Goal: Task Accomplishment & Management: Use online tool/utility

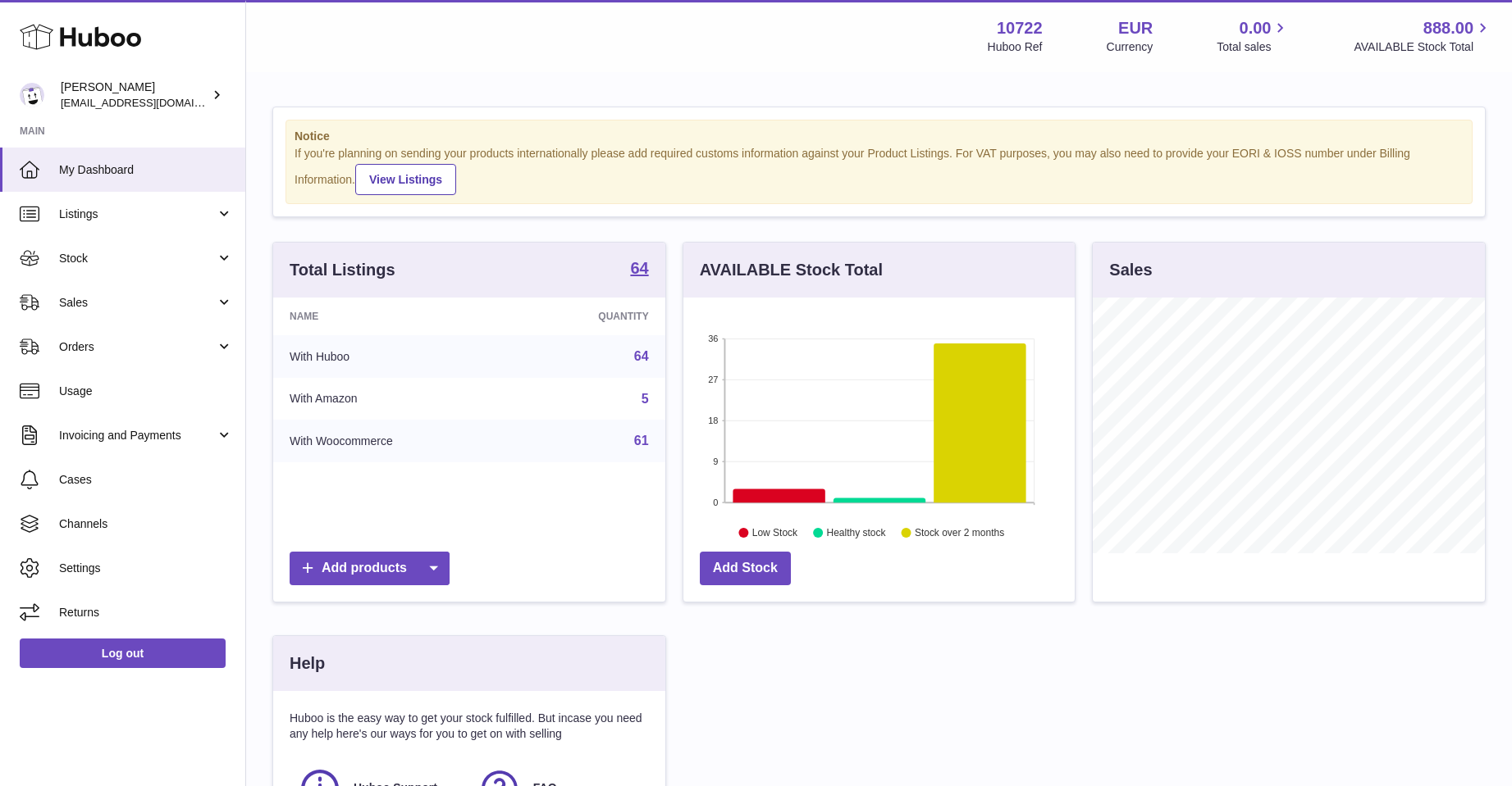
scroll to position [819827, 820140]
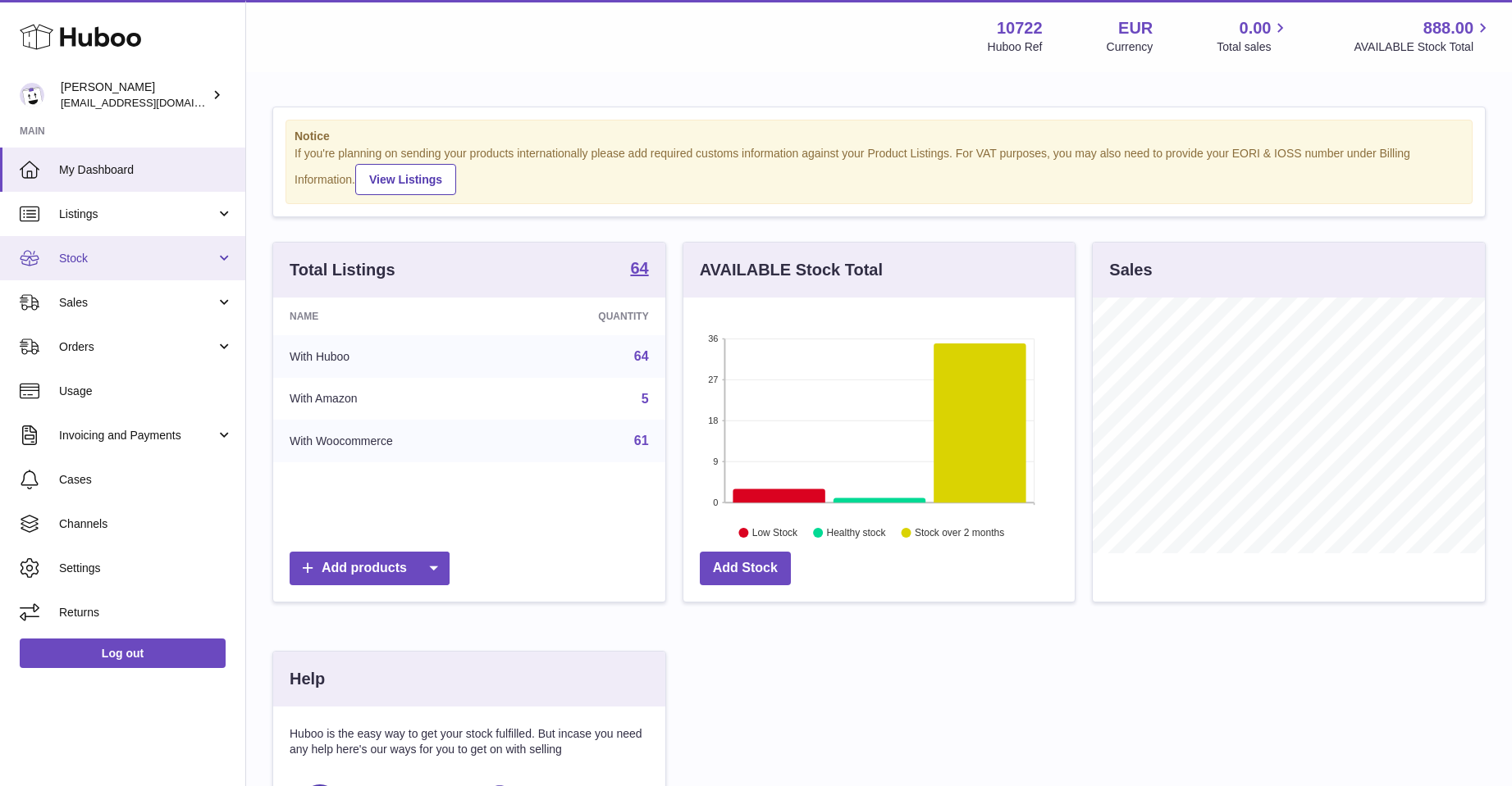
click at [70, 251] on span "Stock" at bounding box center [137, 259] width 157 height 15
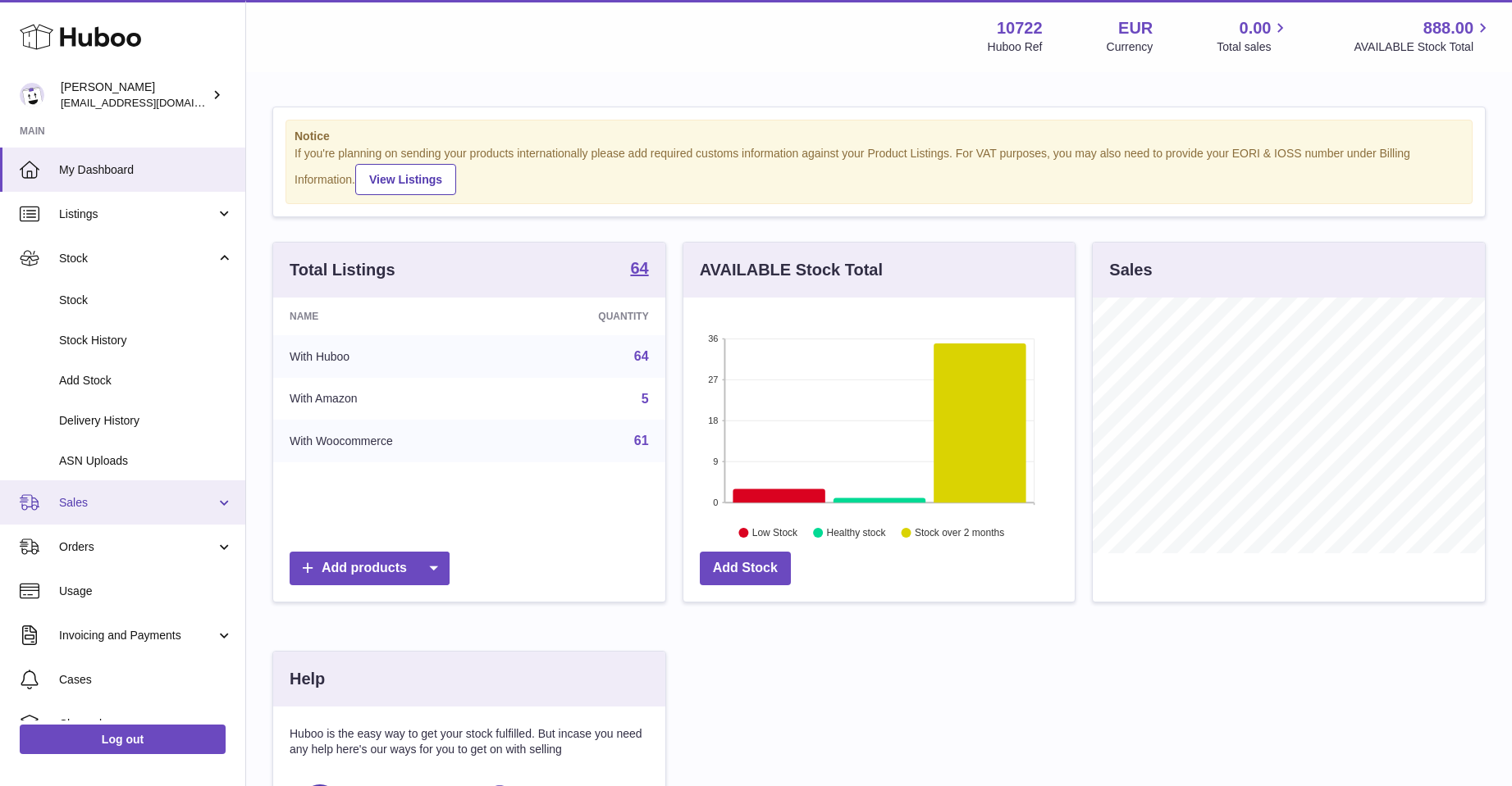
click at [86, 495] on span "Sales" at bounding box center [137, 503] width 157 height 15
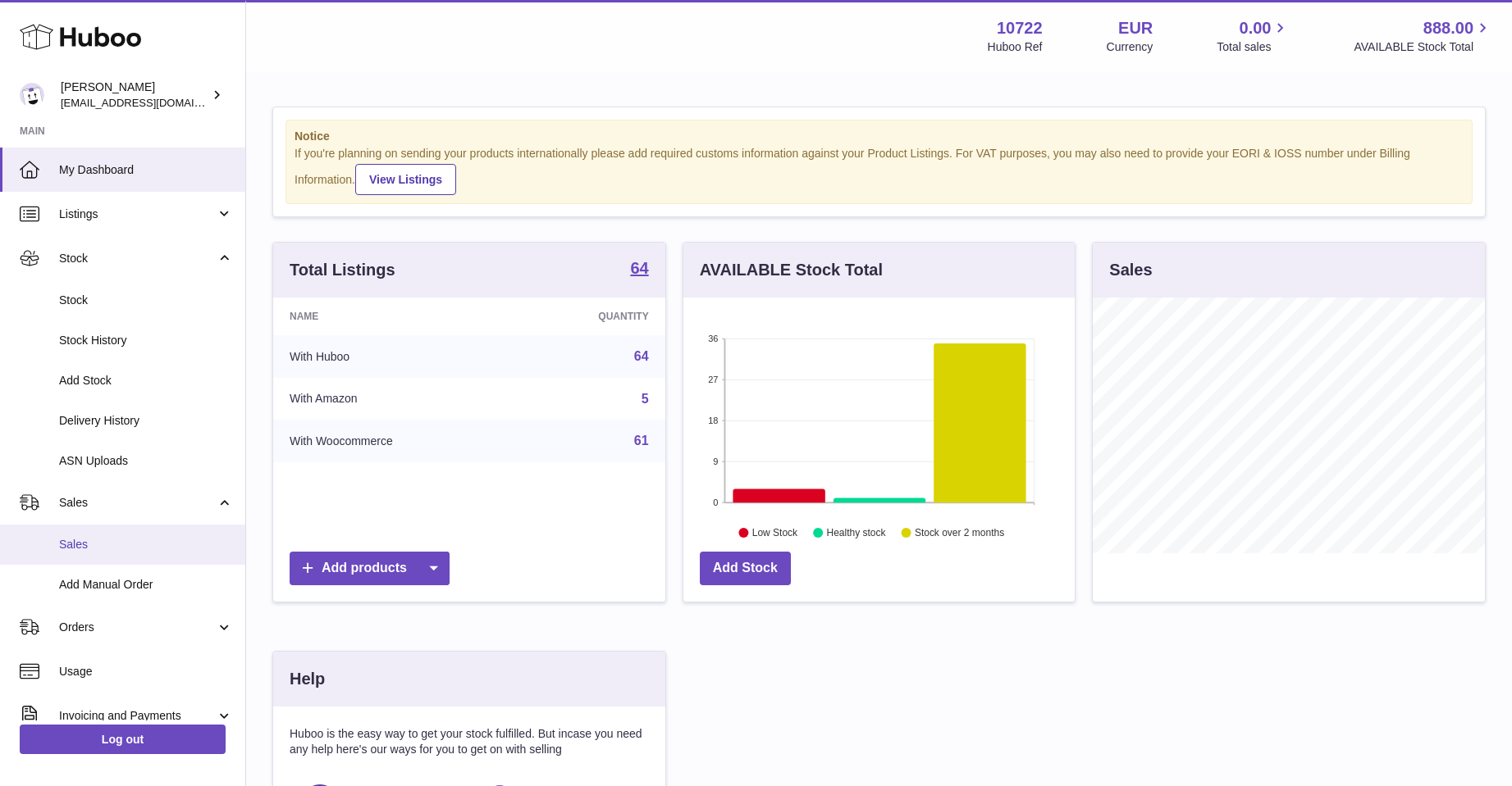
click at [75, 534] on link "Sales" at bounding box center [123, 545] width 245 height 40
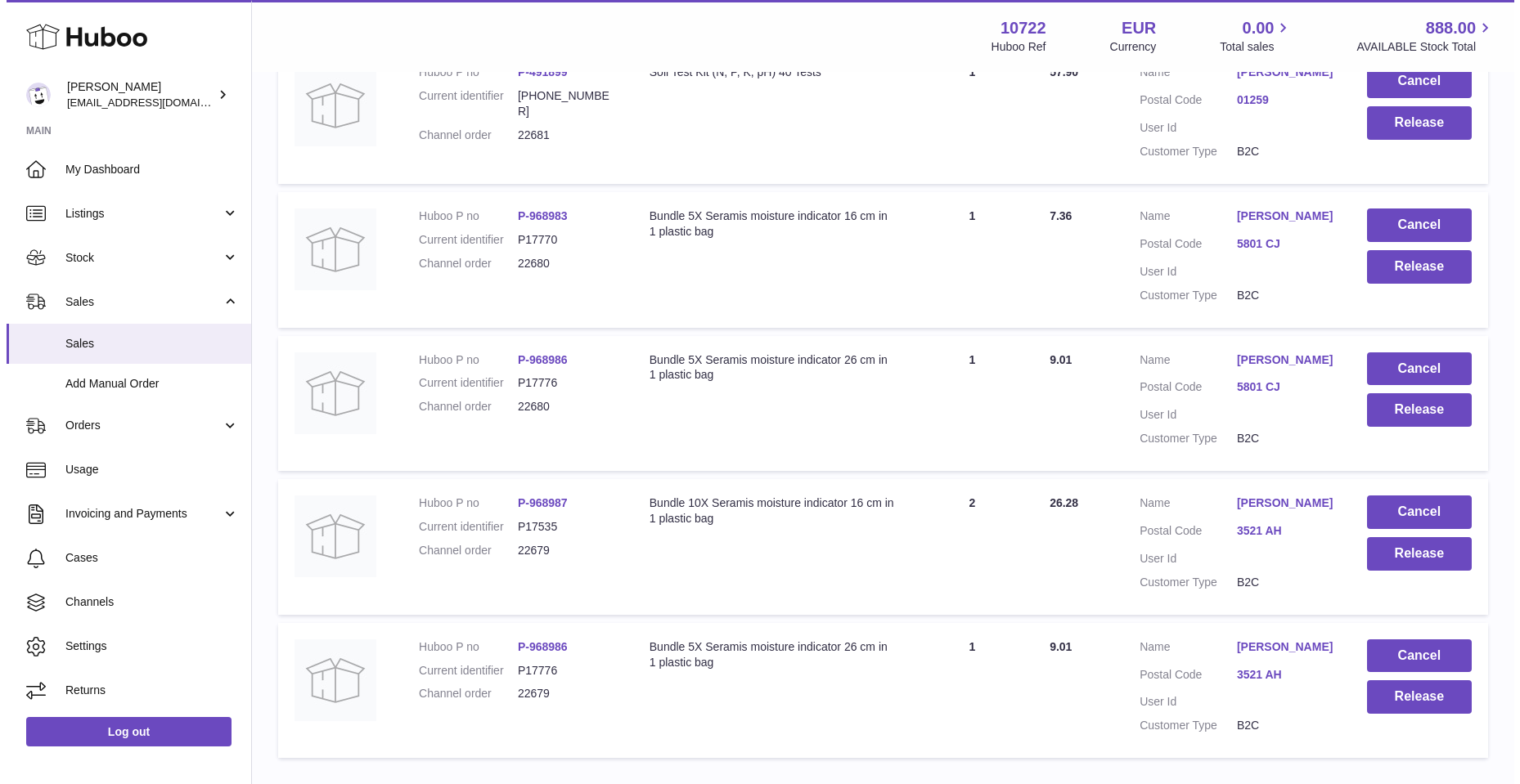
scroll to position [392, 0]
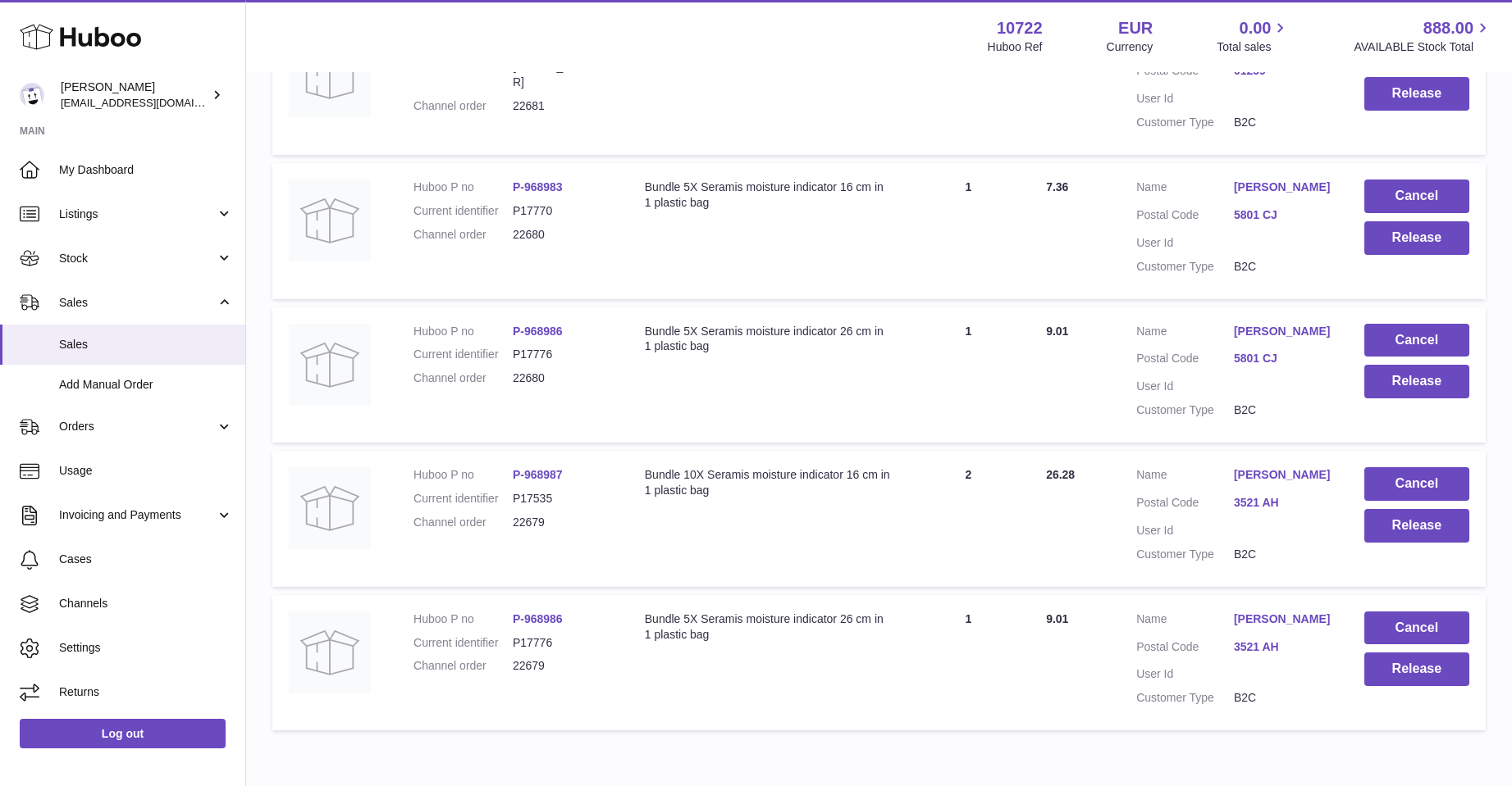
drag, startPoint x: 975, startPoint y: 675, endPoint x: 899, endPoint y: 683, distance: 76.4
click at [899, 682] on td "Description Bundle 5X Seramis moisture indicator 26 cm in 1 plastic bag" at bounding box center [767, 662] width 279 height 136
click at [1286, 616] on link "Michelle Paulus" at bounding box center [1283, 620] width 98 height 15
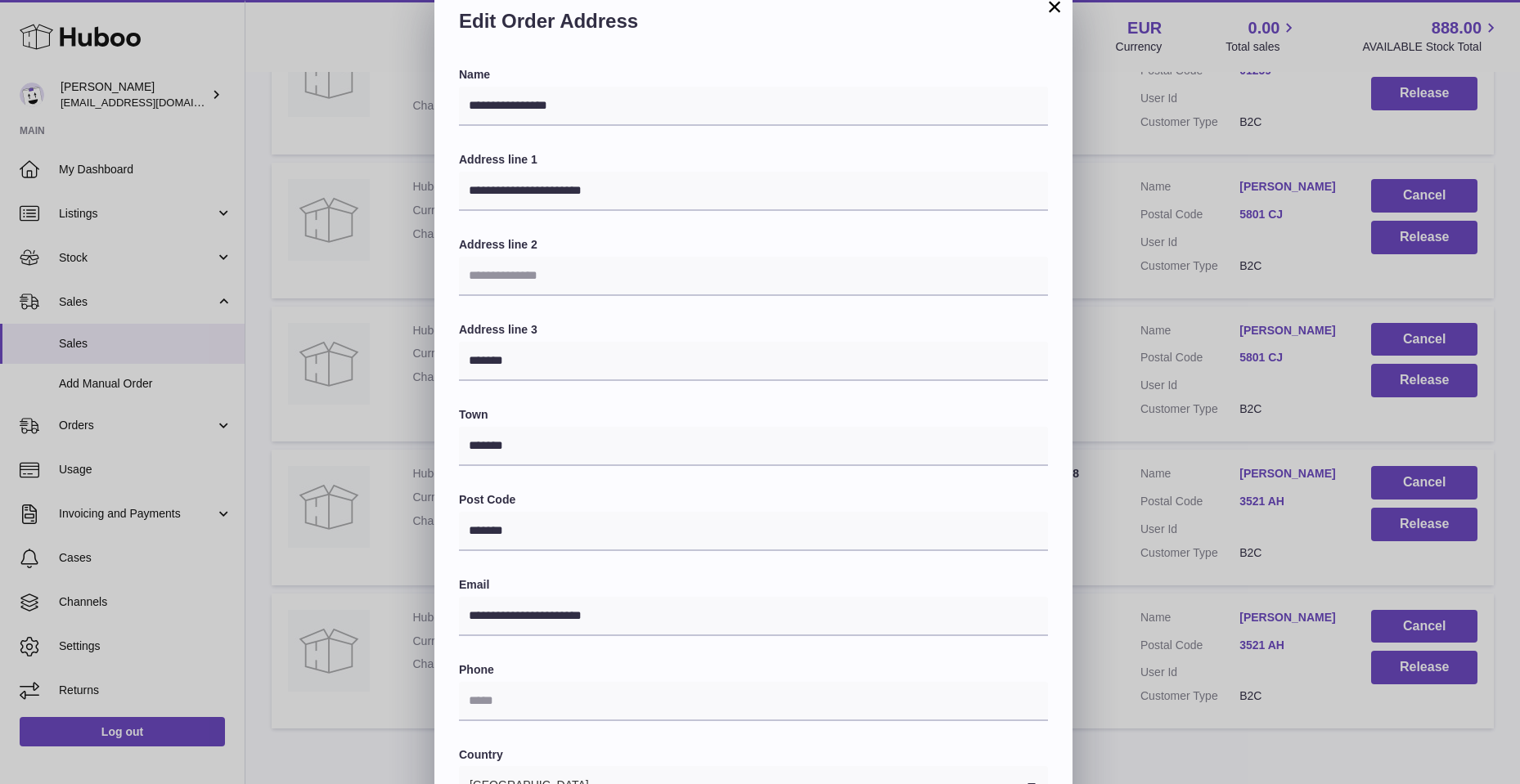
scroll to position [0, 0]
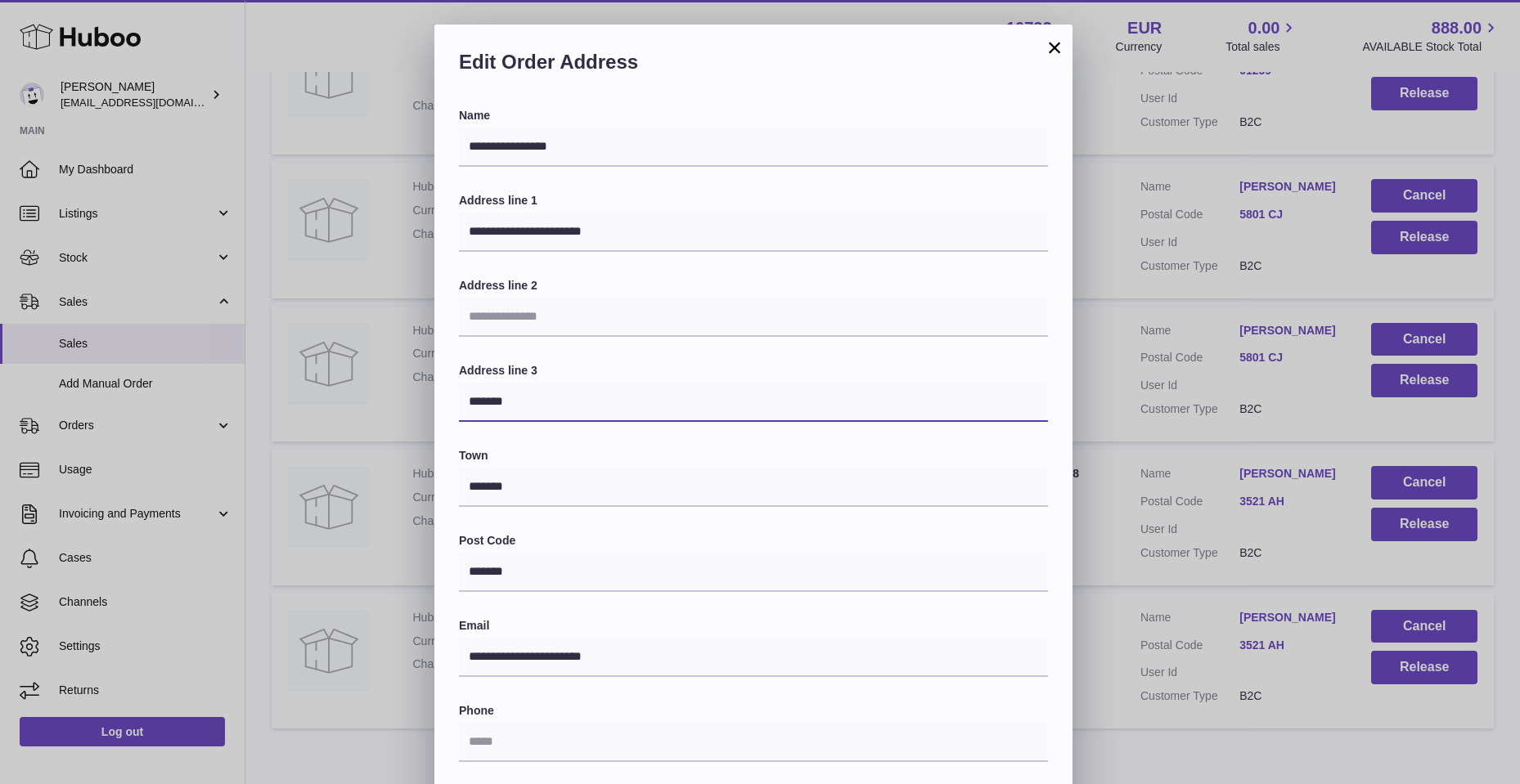
drag, startPoint x: 468, startPoint y: 400, endPoint x: 562, endPoint y: 399, distance: 94.0
click at [562, 399] on input "*******" at bounding box center [753, 402] width 589 height 39
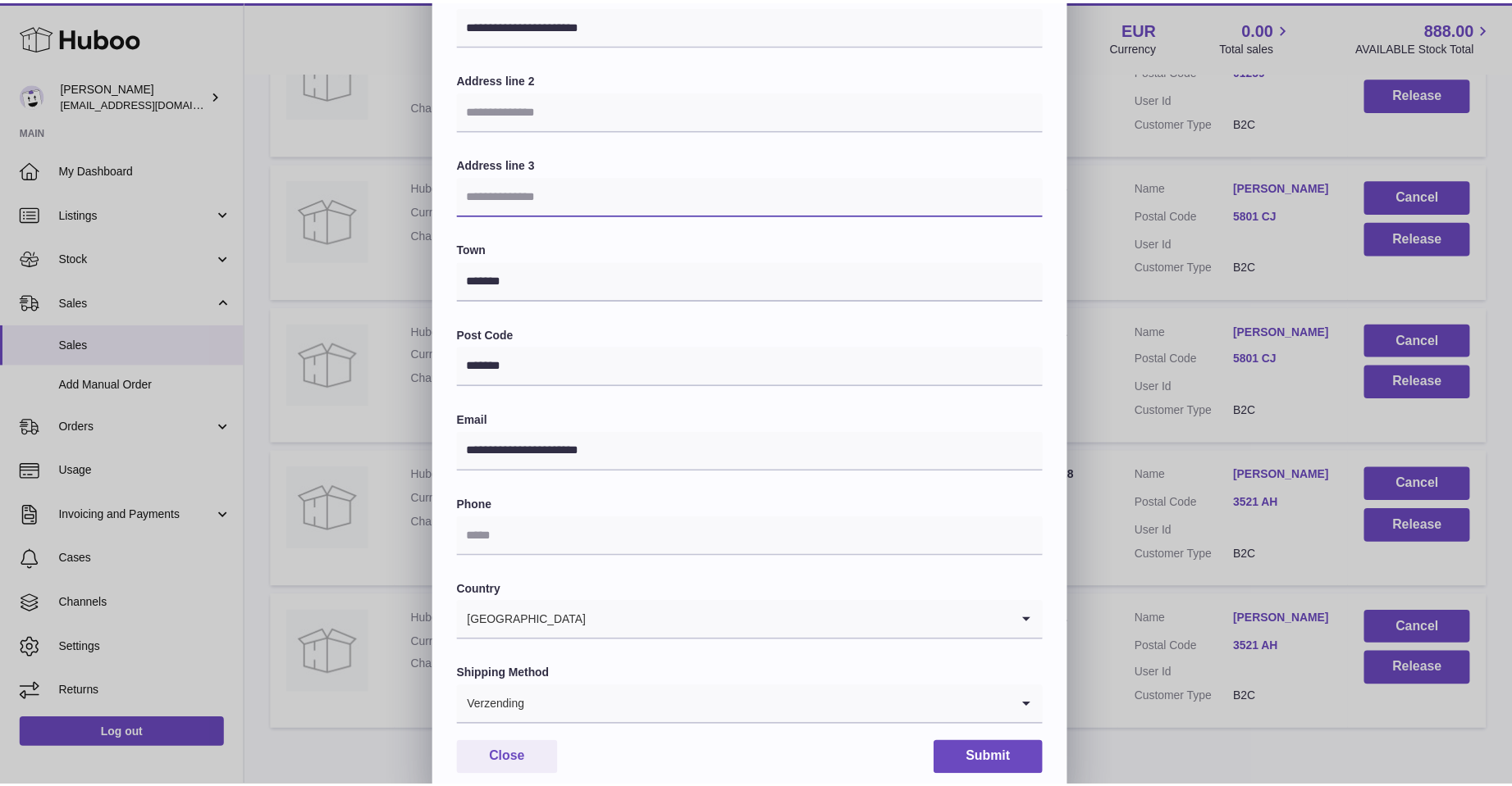
scroll to position [247, 0]
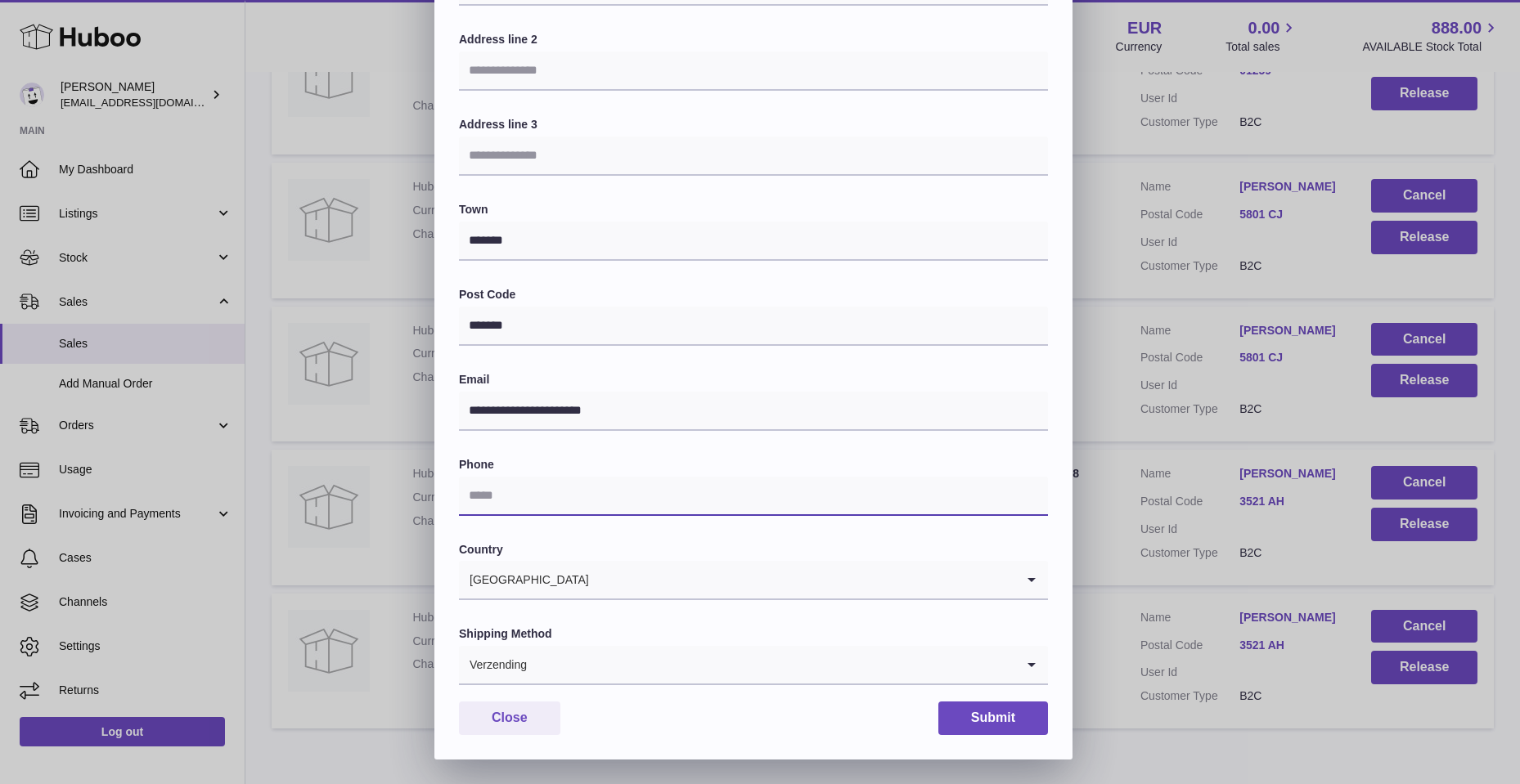
drag, startPoint x: 567, startPoint y: 492, endPoint x: 577, endPoint y: 487, distance: 11.2
click at [567, 492] on input "text" at bounding box center [753, 496] width 589 height 39
type input "**********"
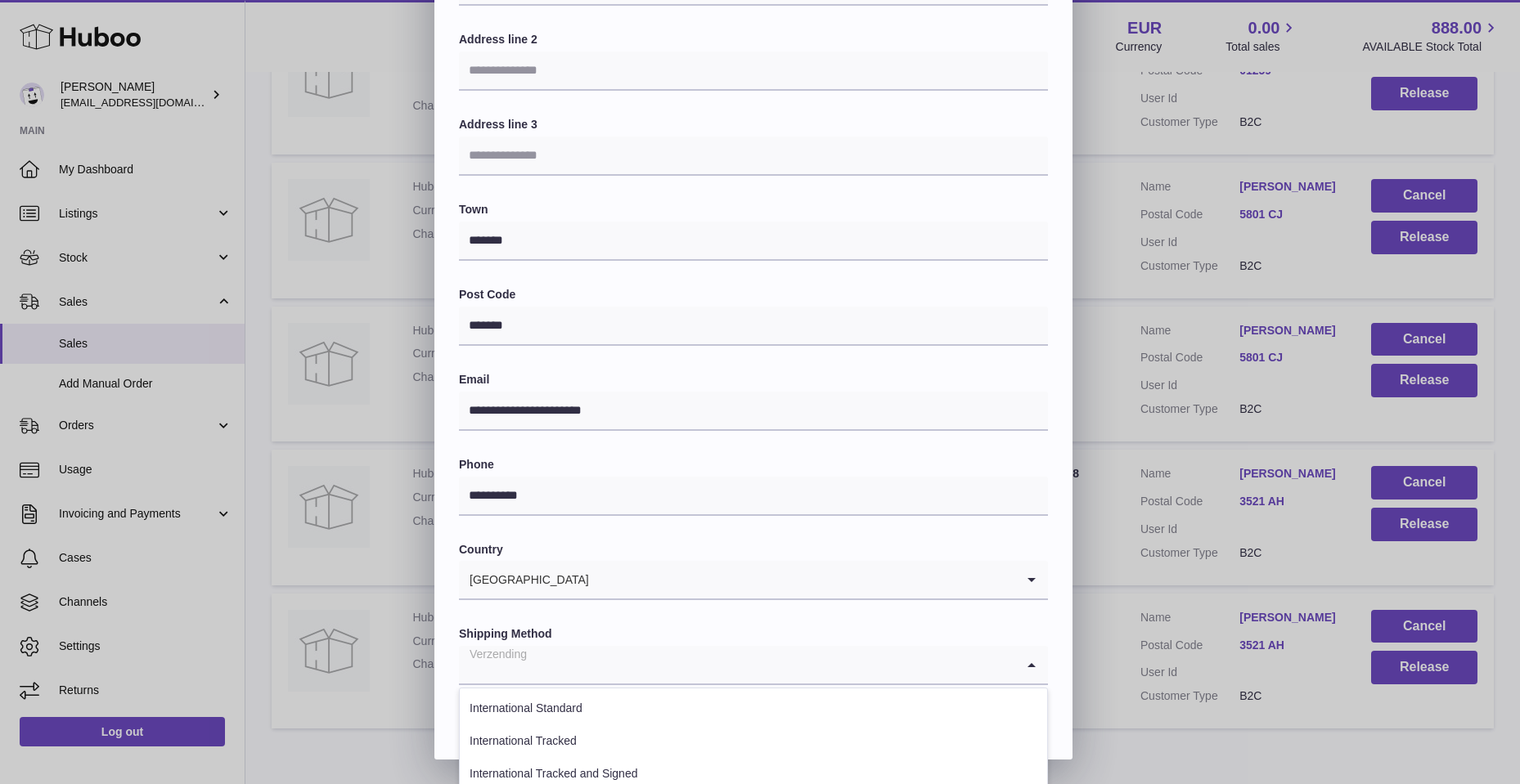
click at [1035, 661] on icon "Search for option" at bounding box center [1032, 665] width 33 height 38
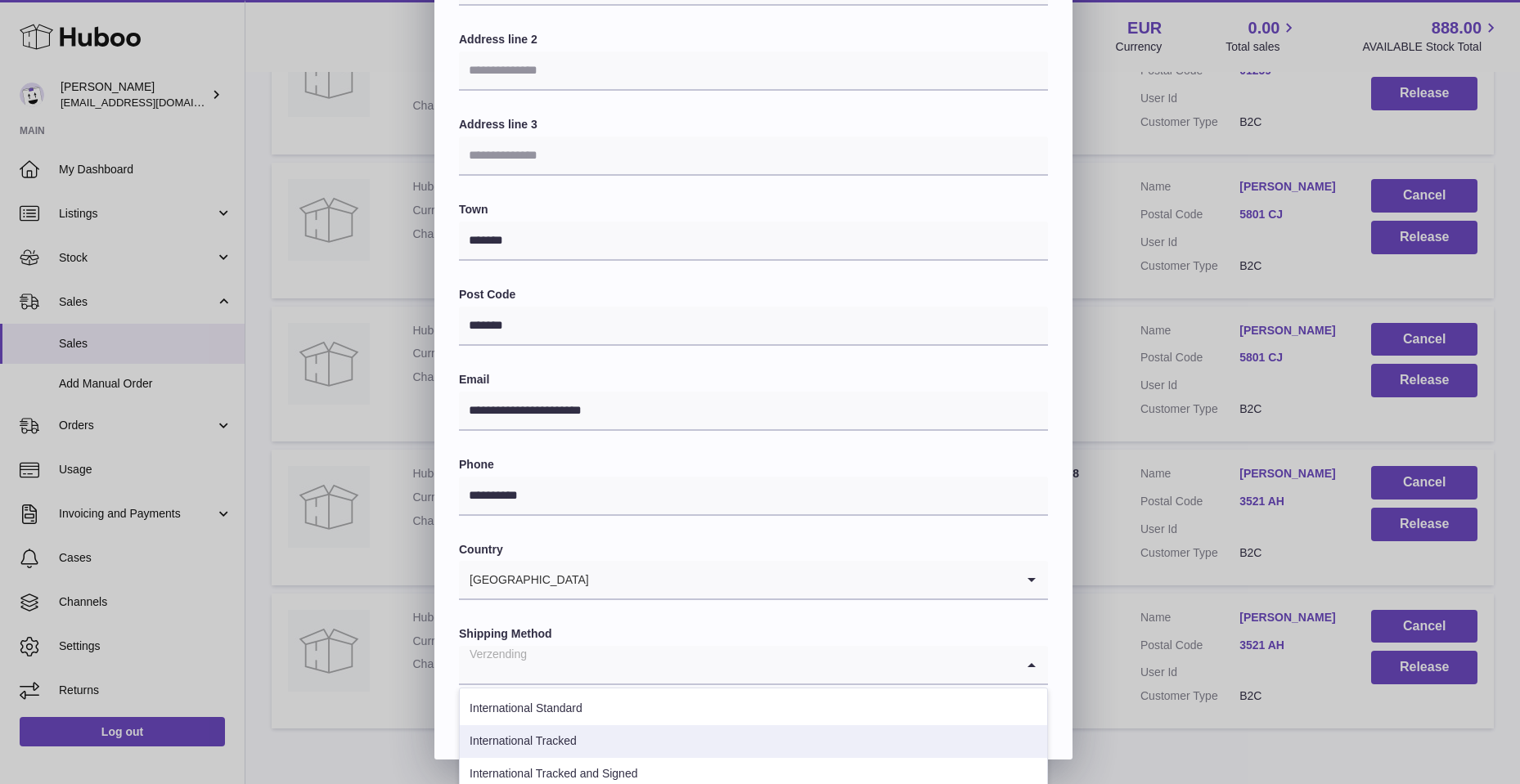
click at [745, 730] on li "International Tracked" at bounding box center [754, 741] width 588 height 33
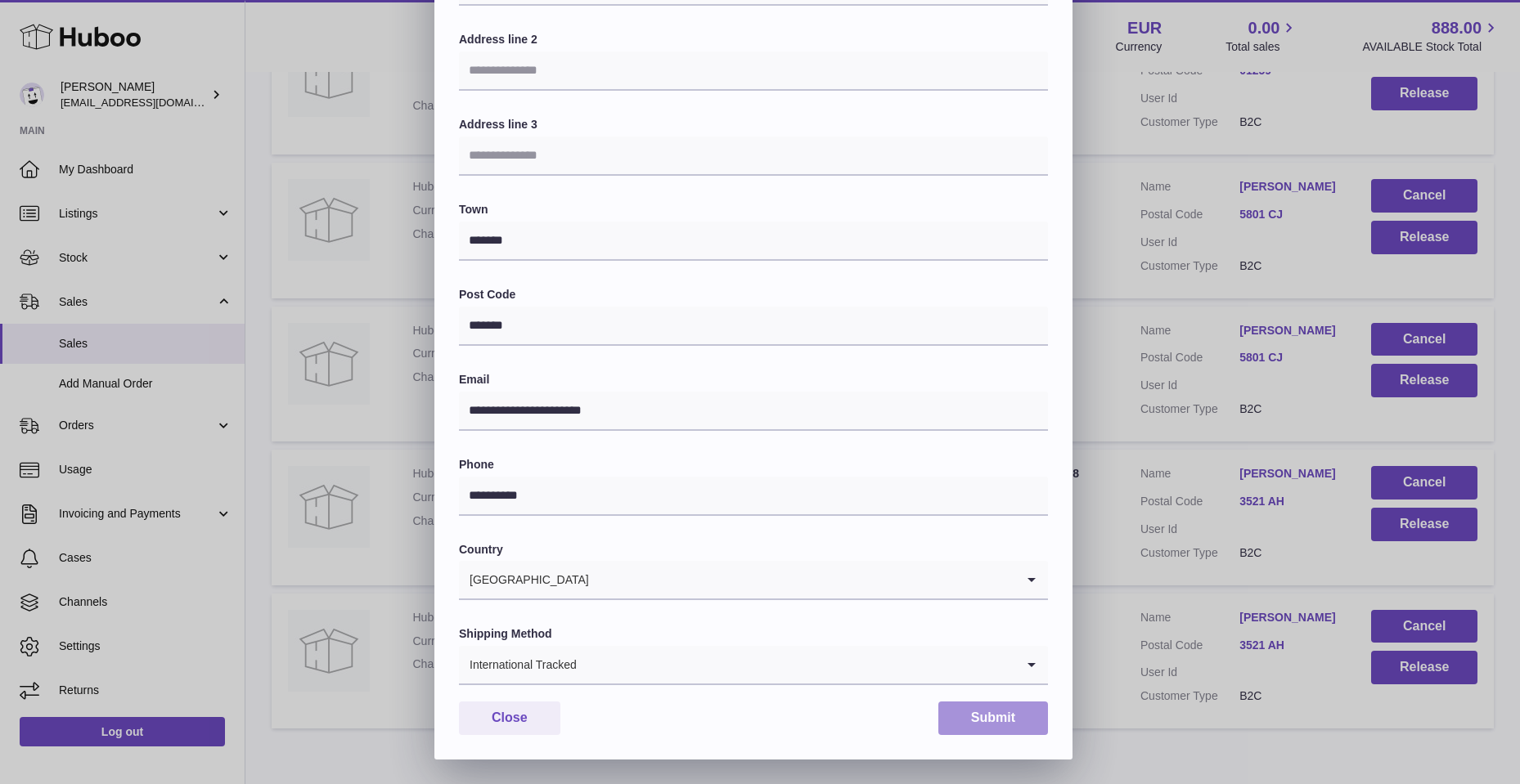
click at [956, 714] on button "Submit" at bounding box center [994, 718] width 110 height 33
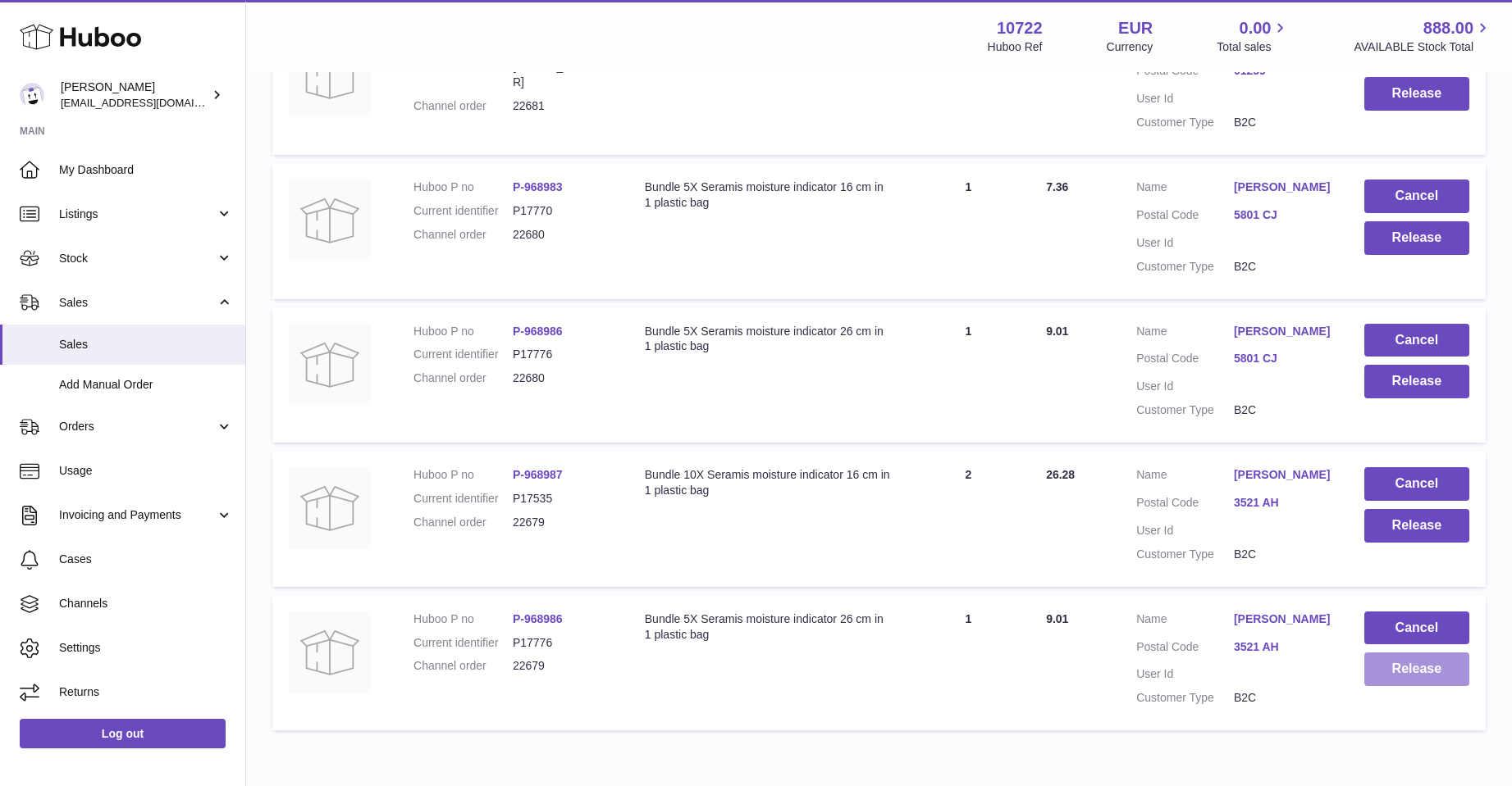
click at [1393, 658] on button "Release" at bounding box center [1417, 669] width 105 height 33
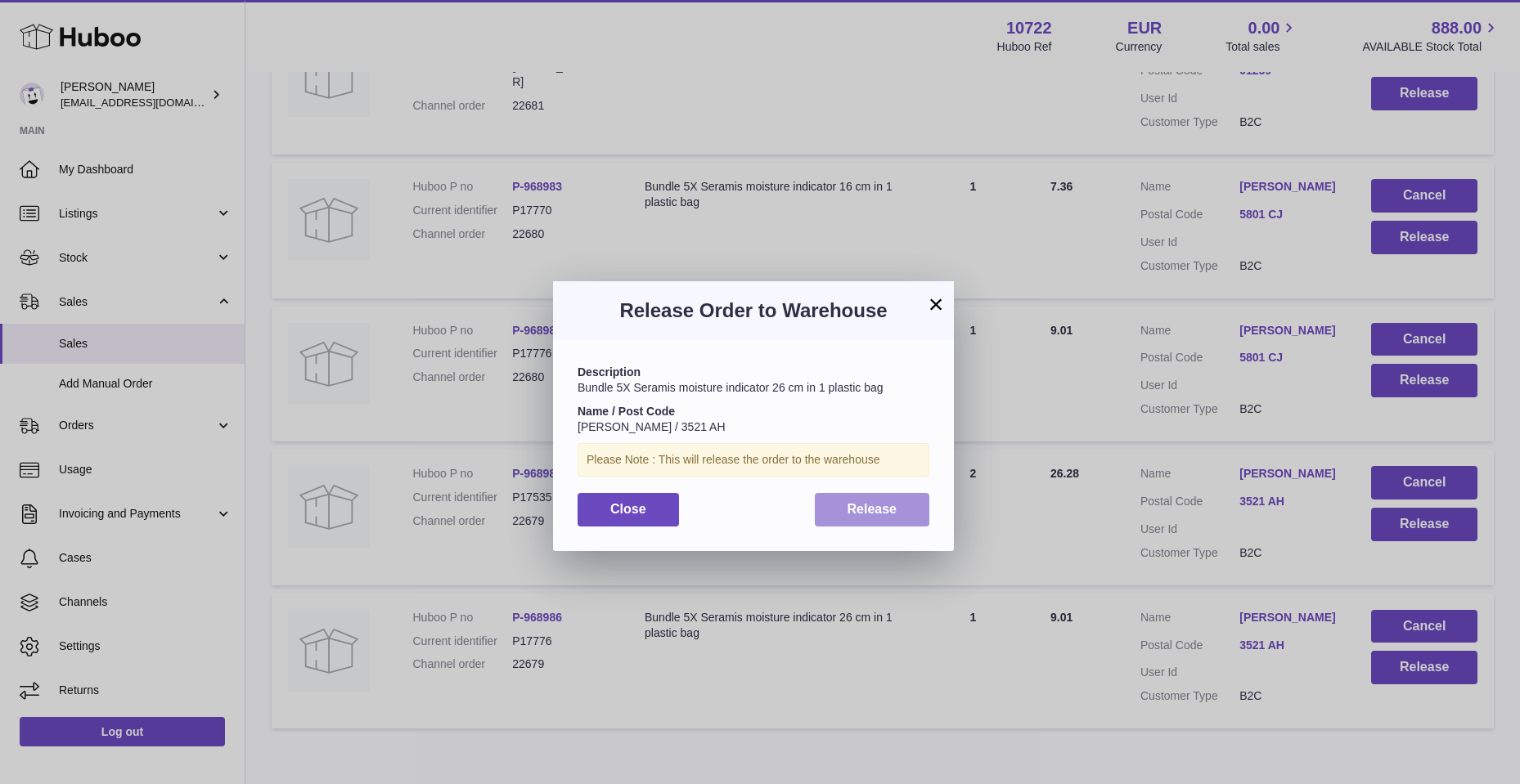
click at [883, 516] on span "Release" at bounding box center [872, 509] width 50 height 14
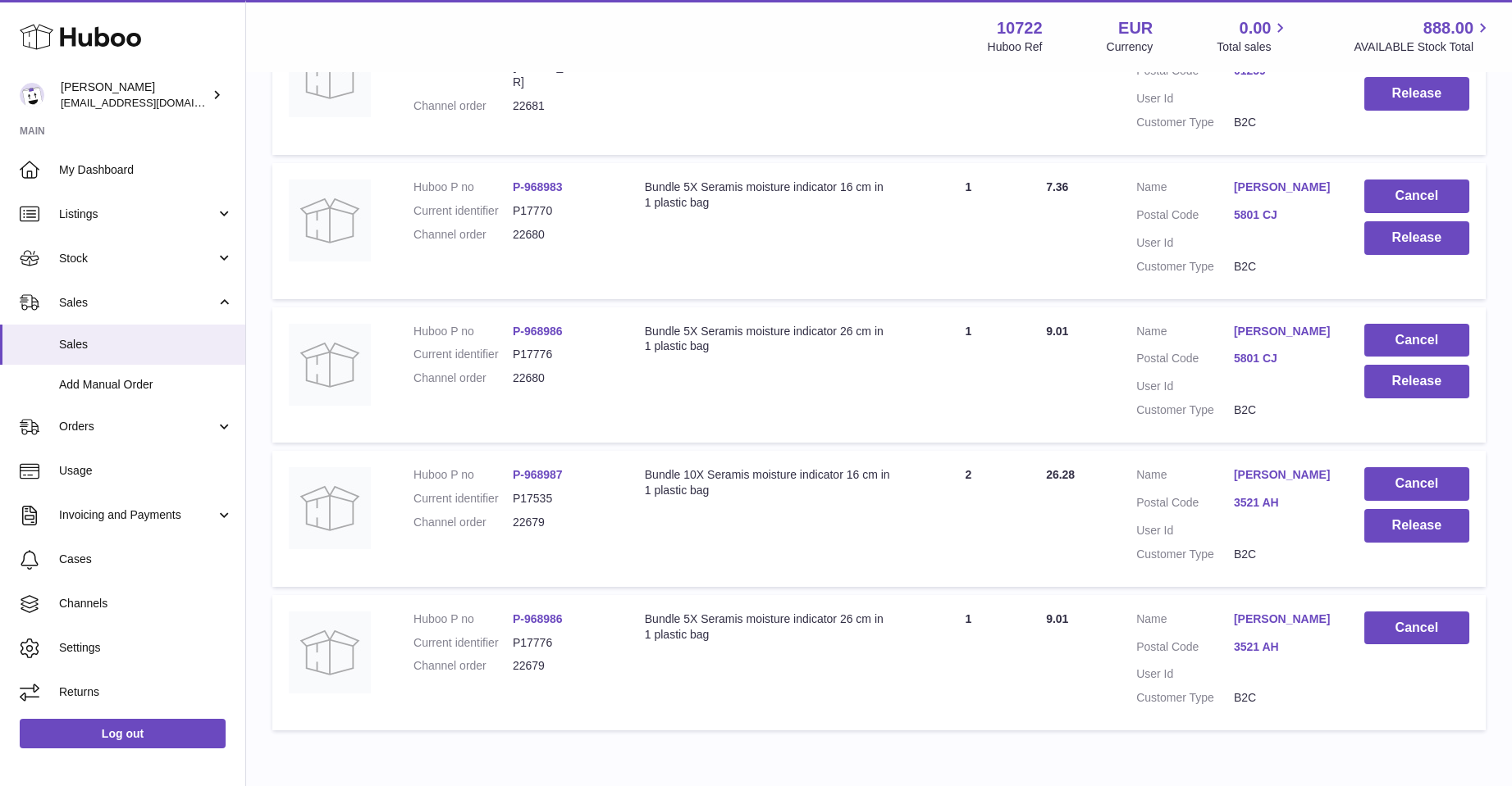
click at [1271, 619] on link "Michelle Paulus" at bounding box center [1283, 620] width 98 height 15
click at [1290, 534] on div at bounding box center [756, 393] width 1512 height 786
click at [1273, 472] on link "Michelle Paulus" at bounding box center [1283, 475] width 98 height 15
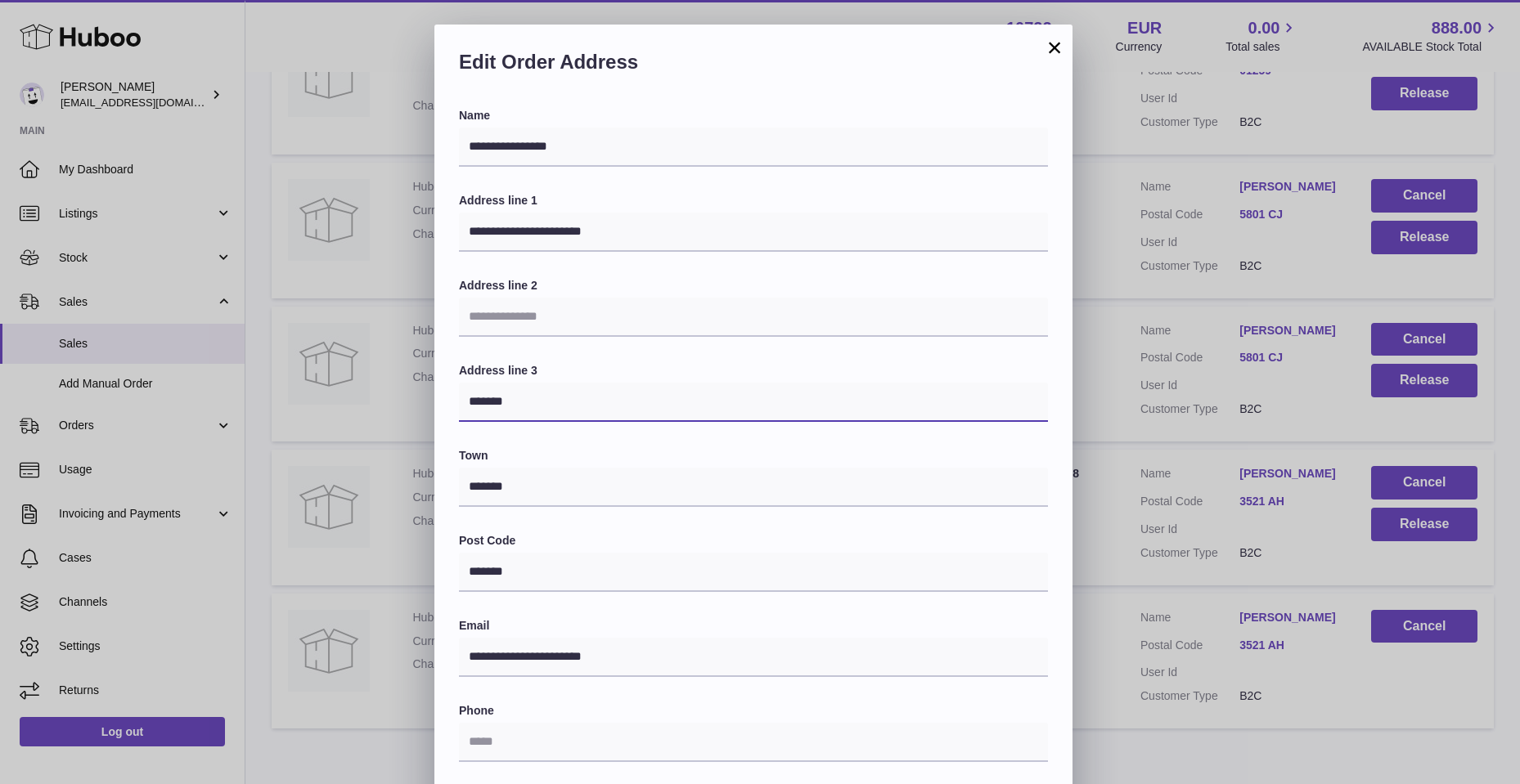
drag, startPoint x: 468, startPoint y: 399, endPoint x: 537, endPoint y: 405, distance: 69.3
click at [537, 405] on input "*******" at bounding box center [753, 402] width 589 height 39
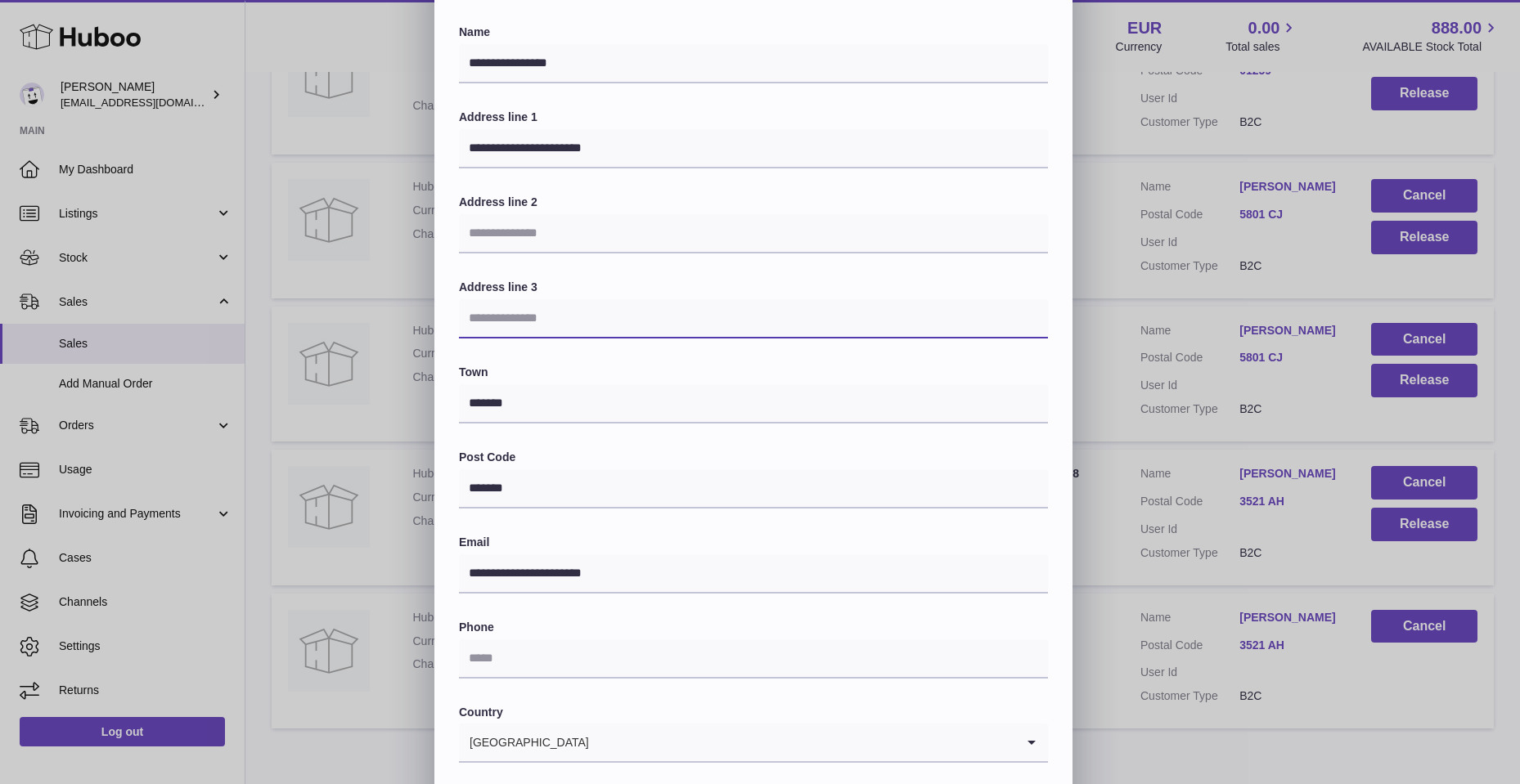
scroll to position [164, 0]
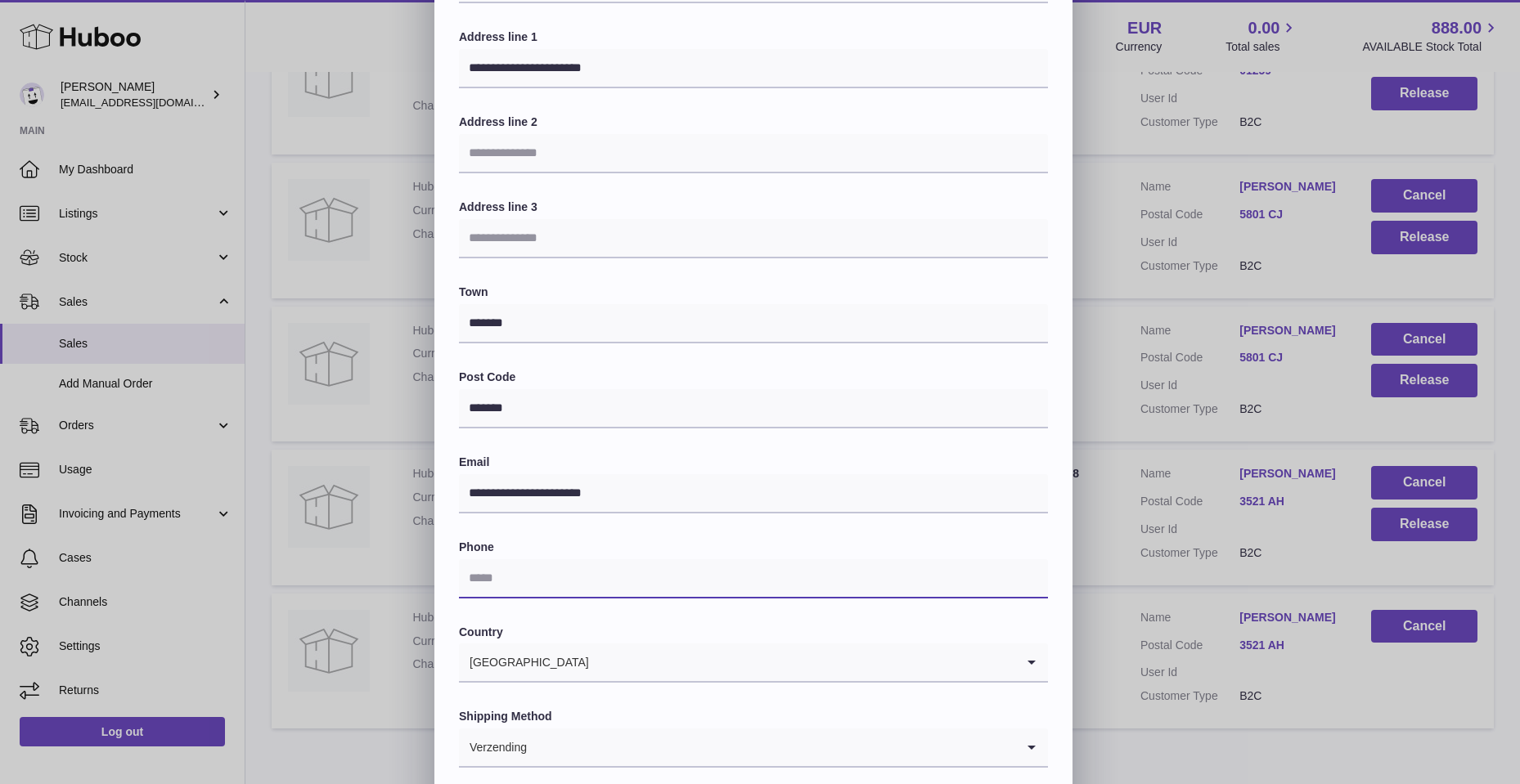
drag, startPoint x: 476, startPoint y: 576, endPoint x: 491, endPoint y: 567, distance: 17.5
click at [476, 576] on input "text" at bounding box center [753, 578] width 589 height 39
type input "**********"
click at [1035, 745] on icon "Search for option" at bounding box center [1032, 748] width 33 height 38
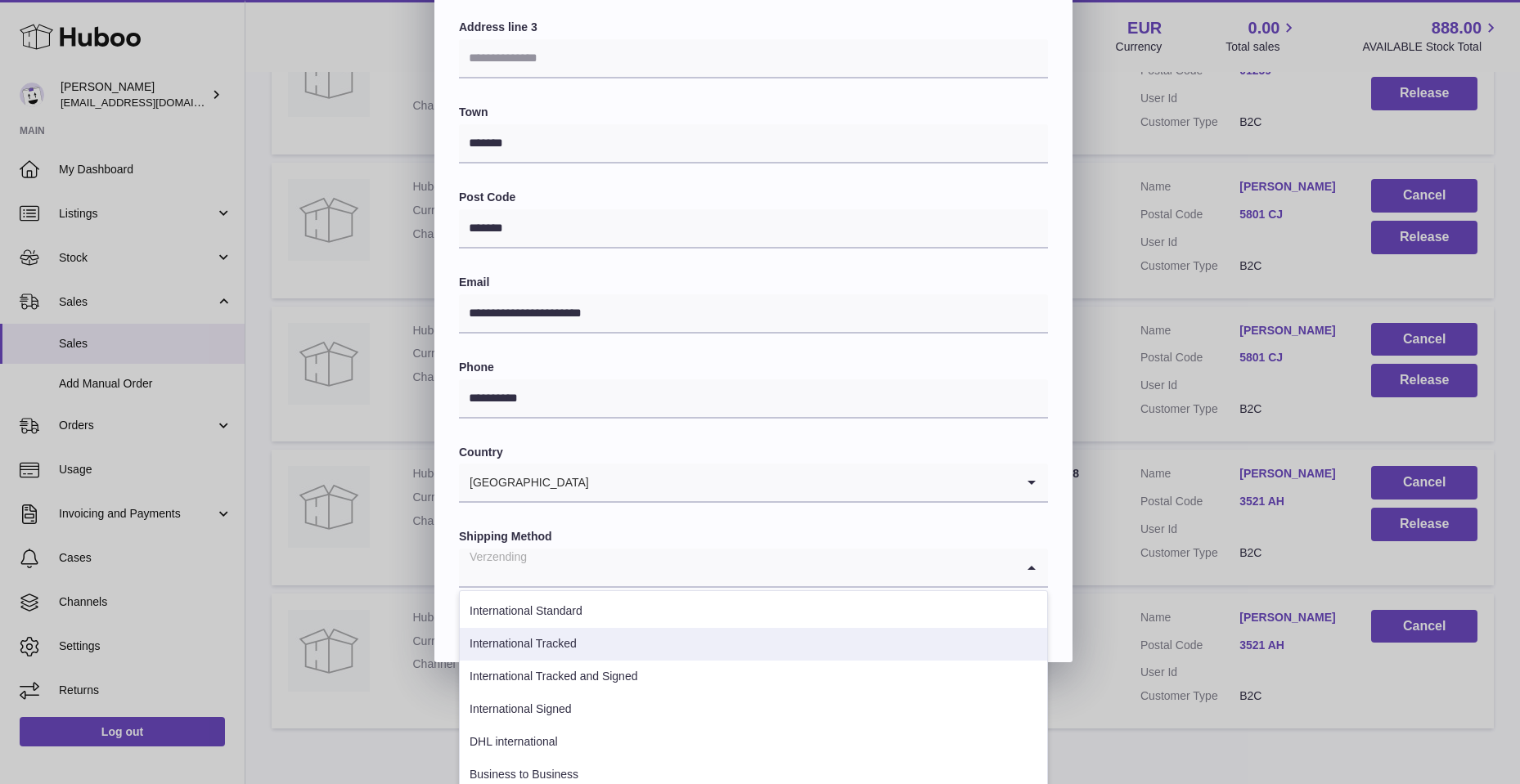
scroll to position [356, 0]
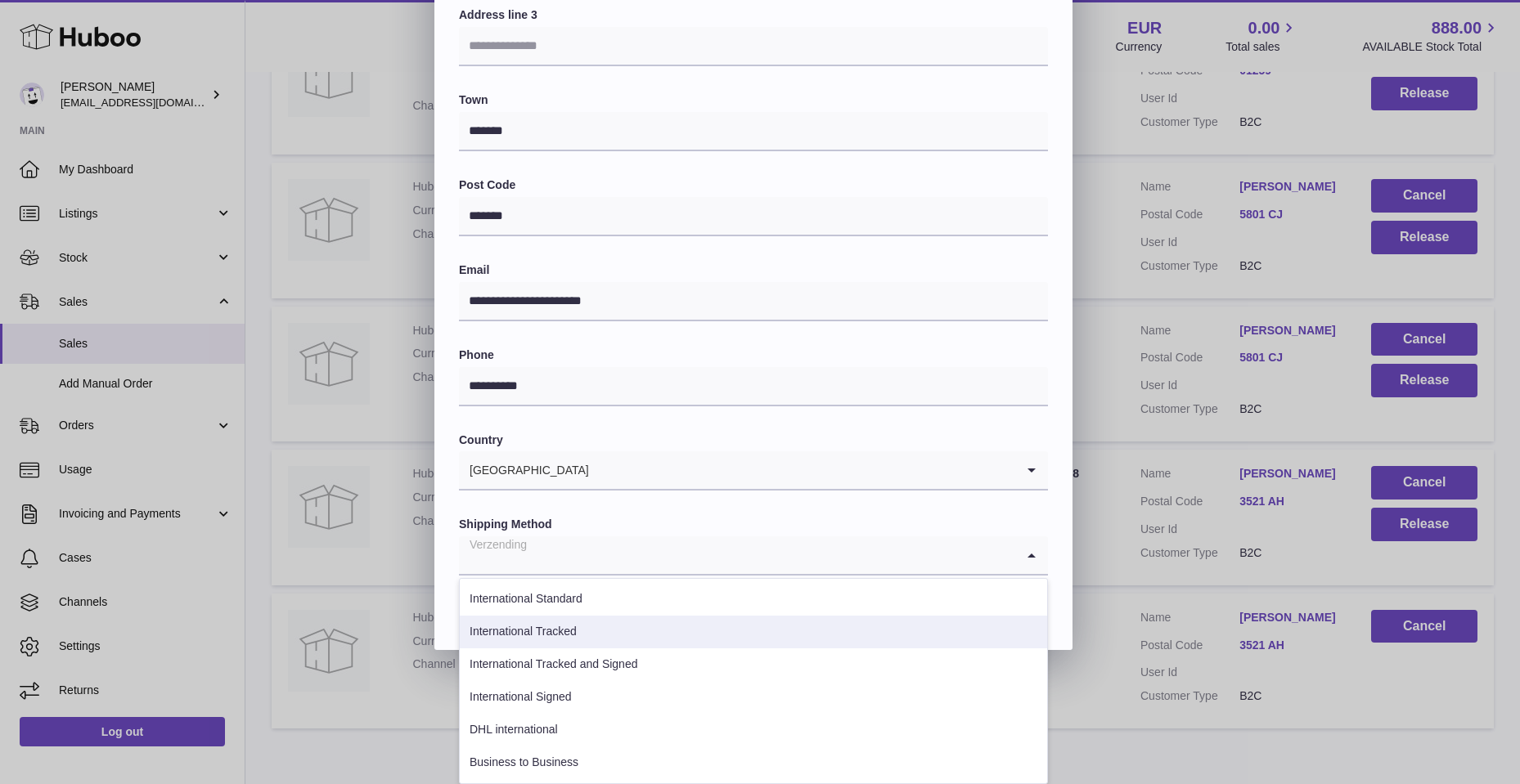
click at [569, 636] on li "International Tracked" at bounding box center [754, 632] width 588 height 33
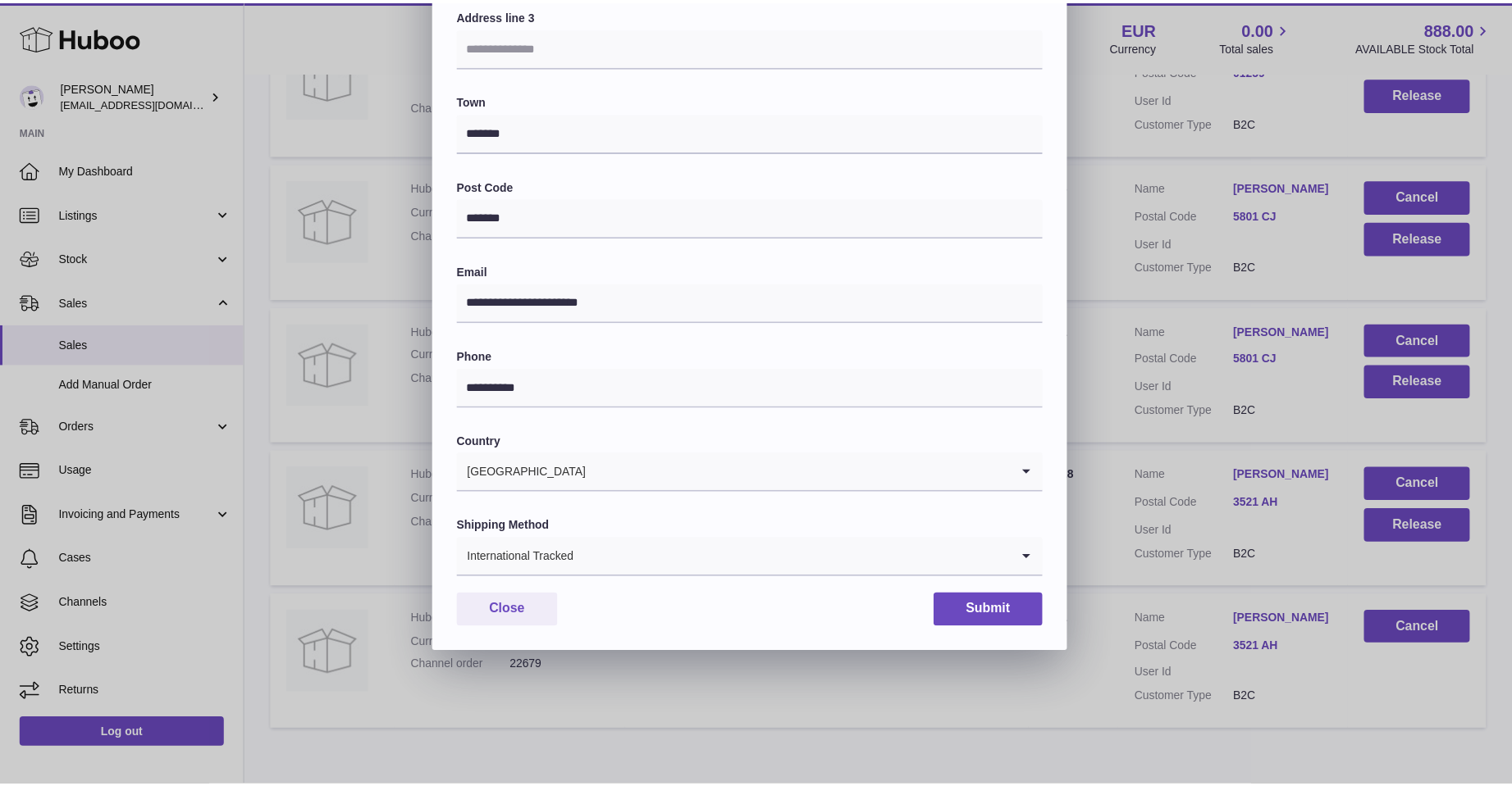
scroll to position [247, 0]
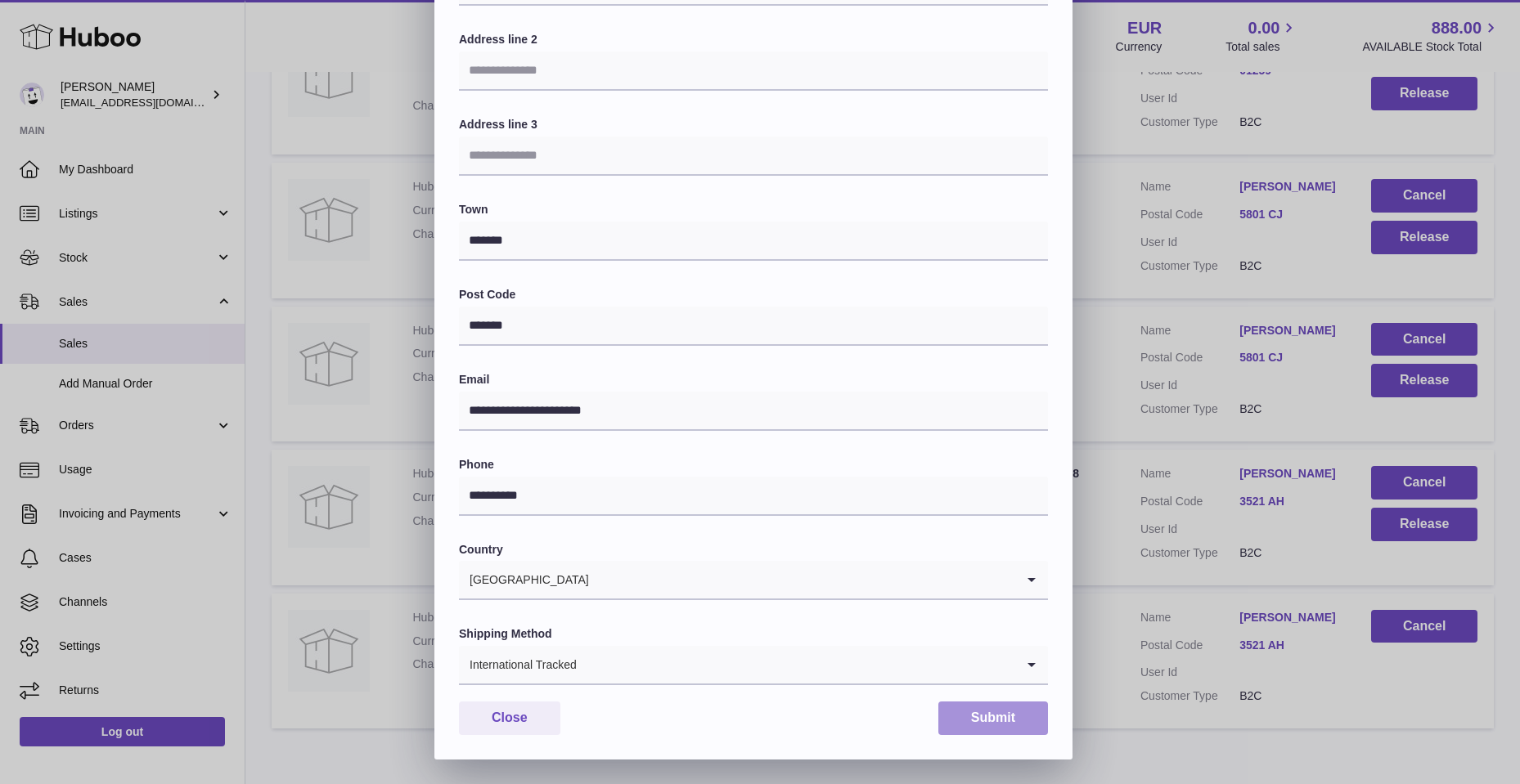
click at [996, 718] on button "Submit" at bounding box center [994, 718] width 110 height 33
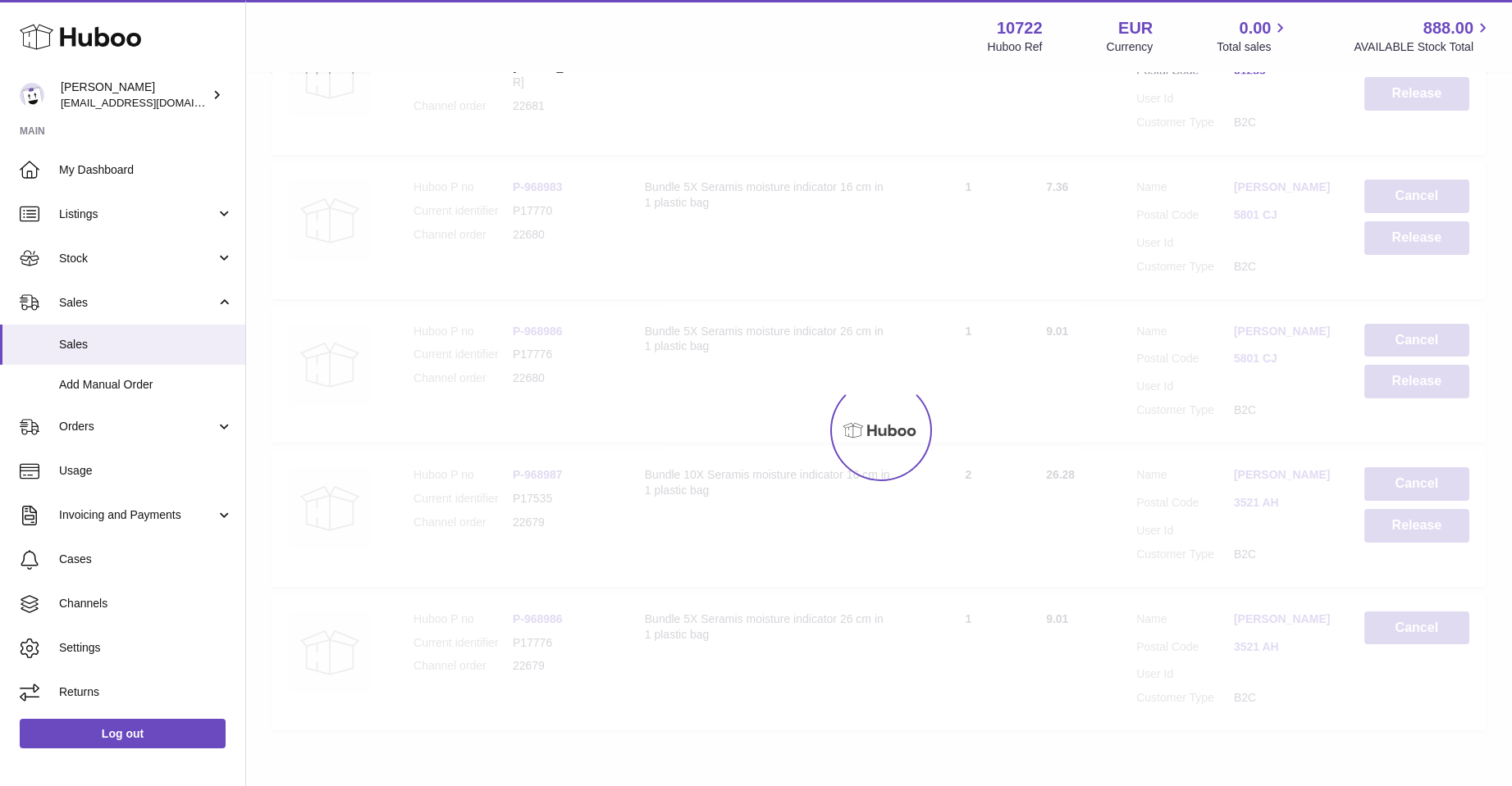
scroll to position [0, 0]
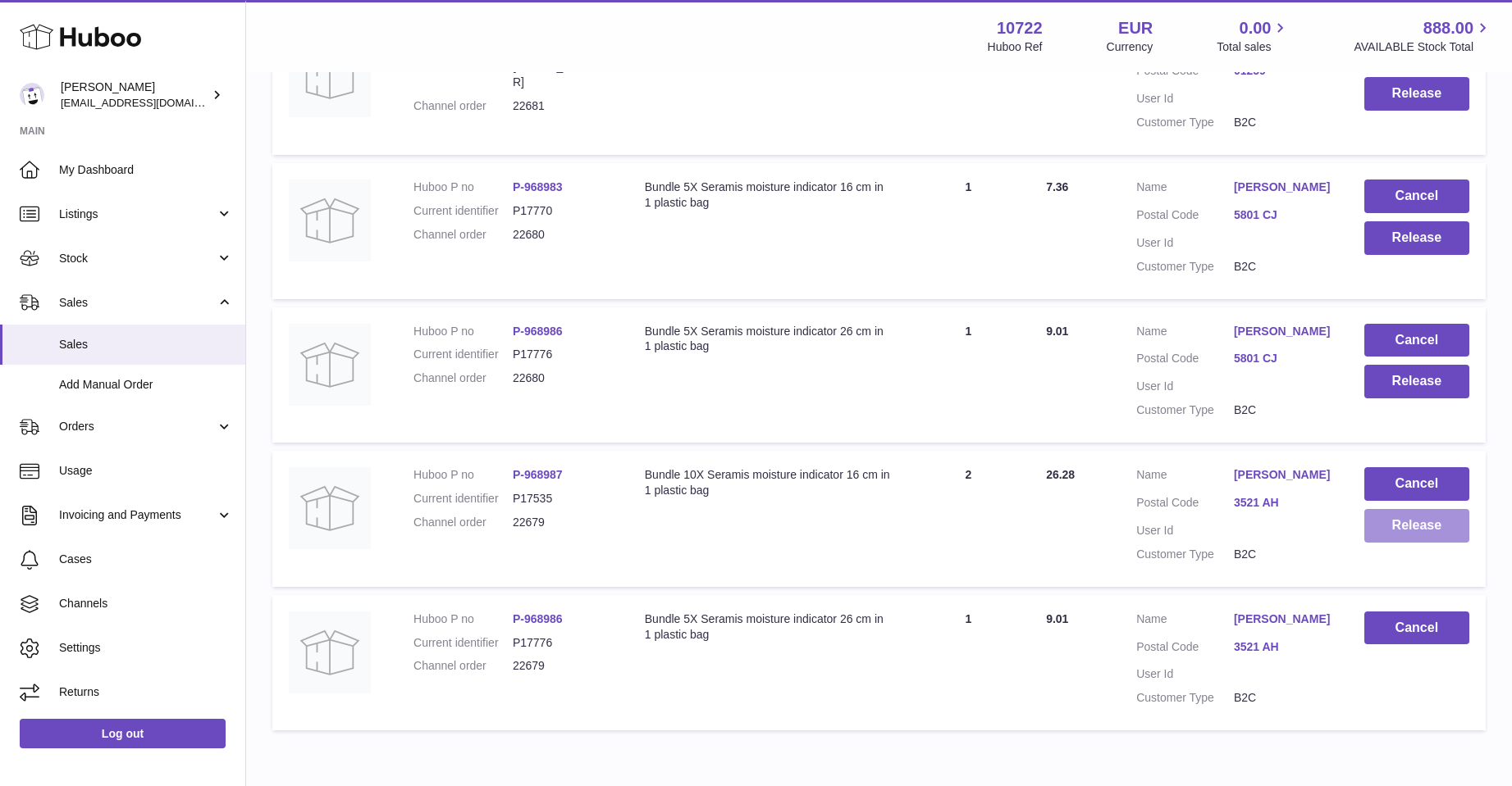
click at [1439, 527] on button "Release" at bounding box center [1417, 526] width 105 height 33
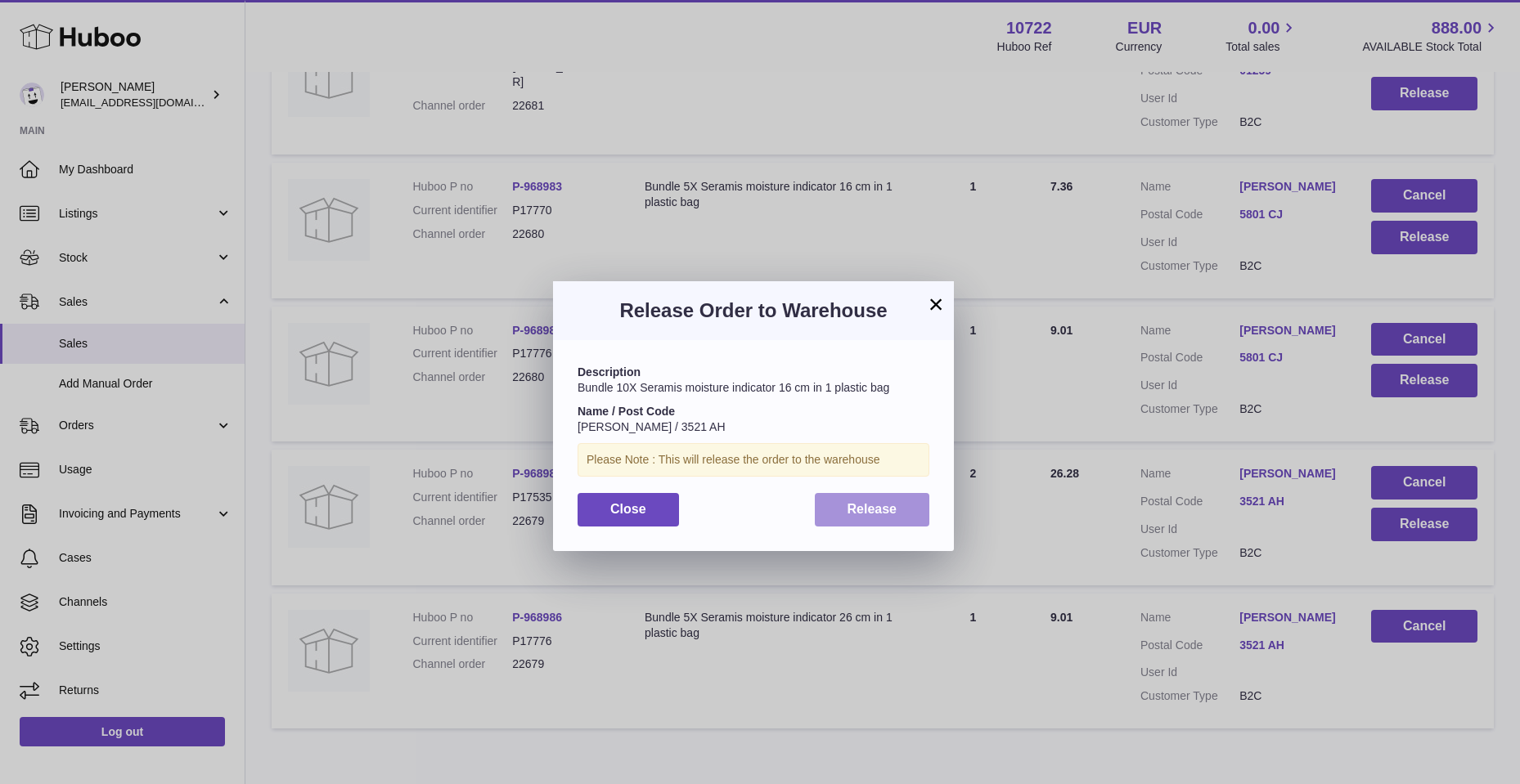
click at [916, 515] on button "Release" at bounding box center [872, 509] width 116 height 33
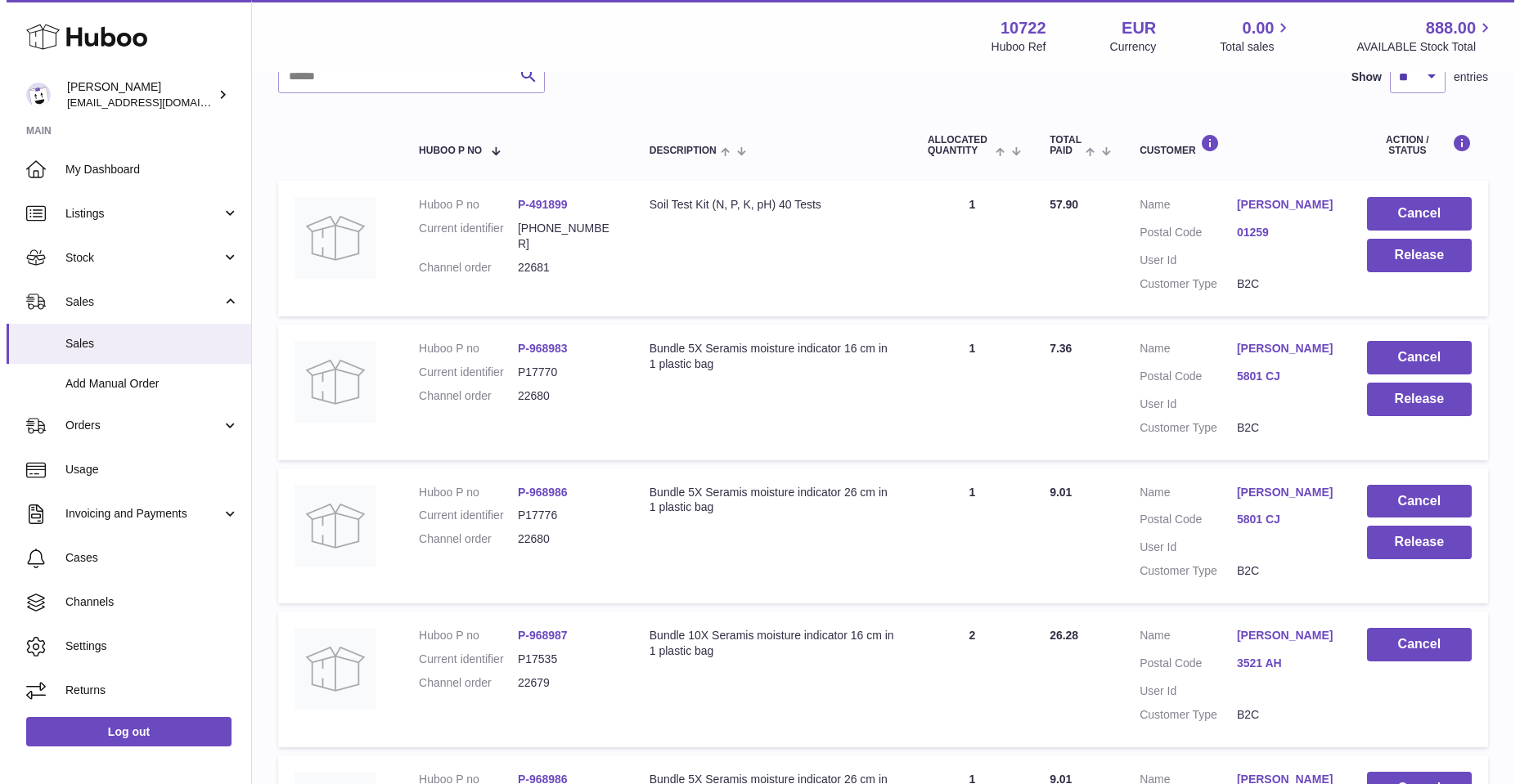
scroll to position [228, 0]
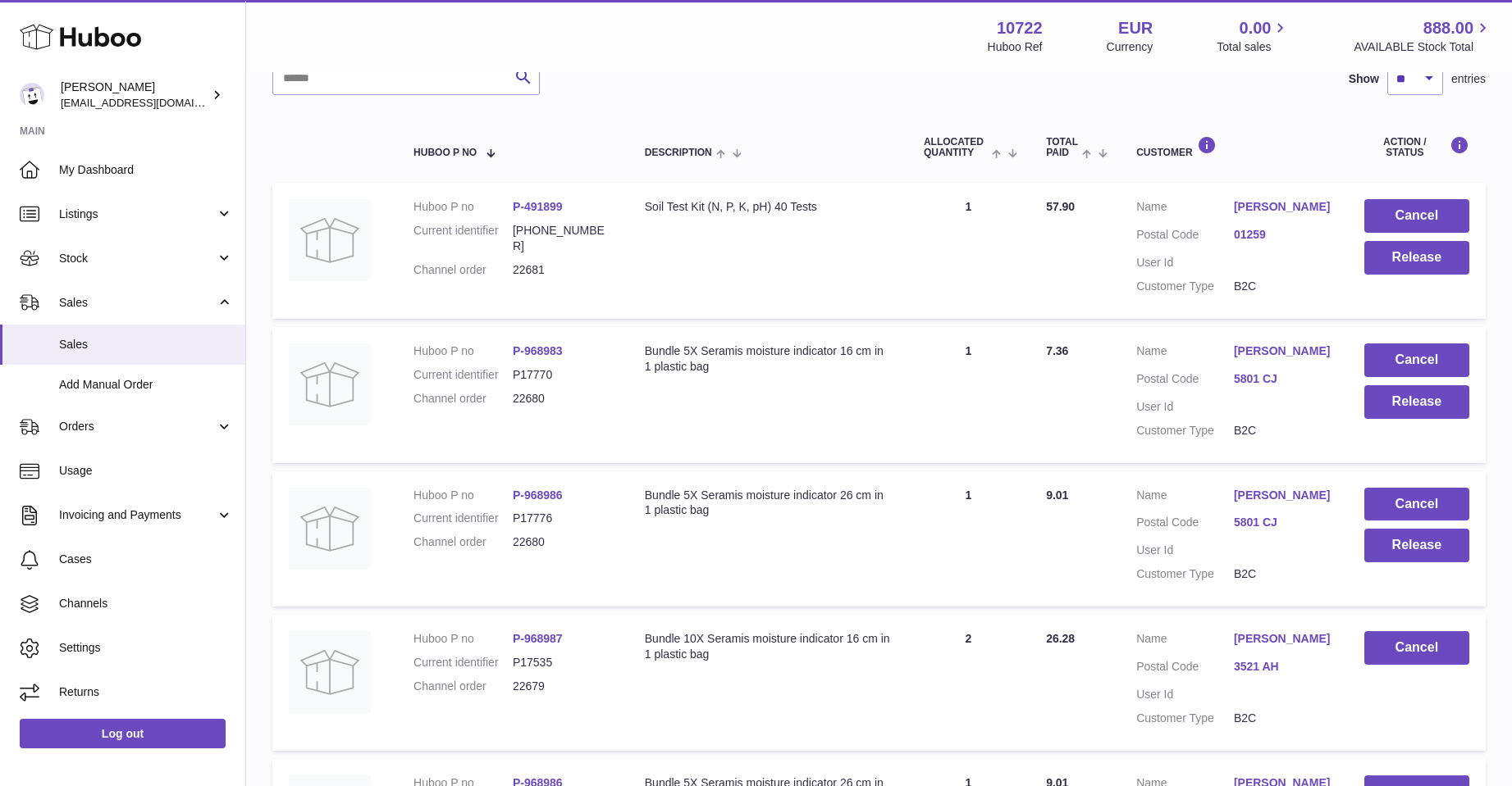
click at [1242, 493] on link "Rob Wintjes" at bounding box center [1283, 495] width 98 height 15
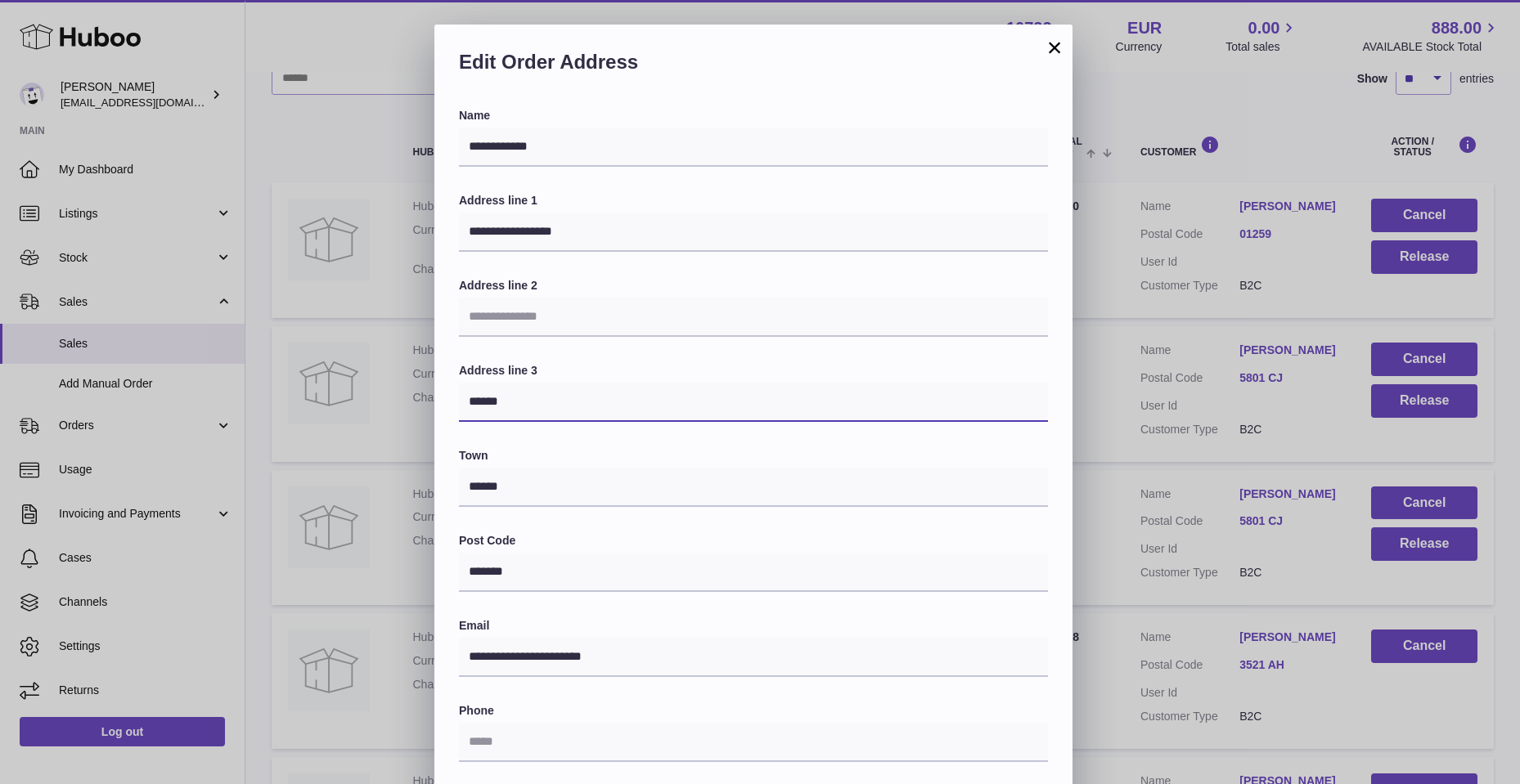
drag, startPoint x: 468, startPoint y: 402, endPoint x: 511, endPoint y: 406, distance: 43.2
click at [511, 406] on input "******" at bounding box center [753, 402] width 589 height 39
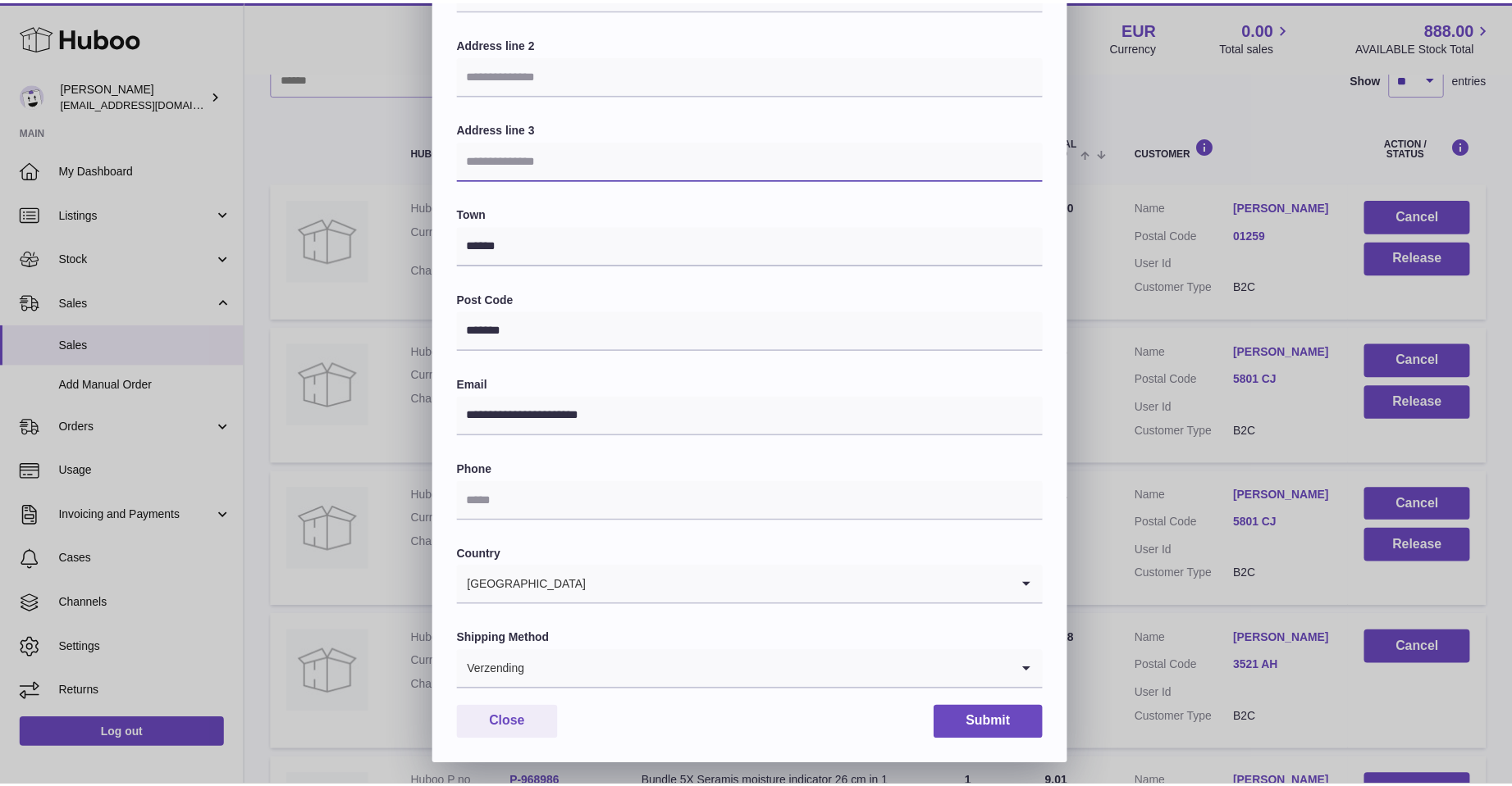
scroll to position [247, 0]
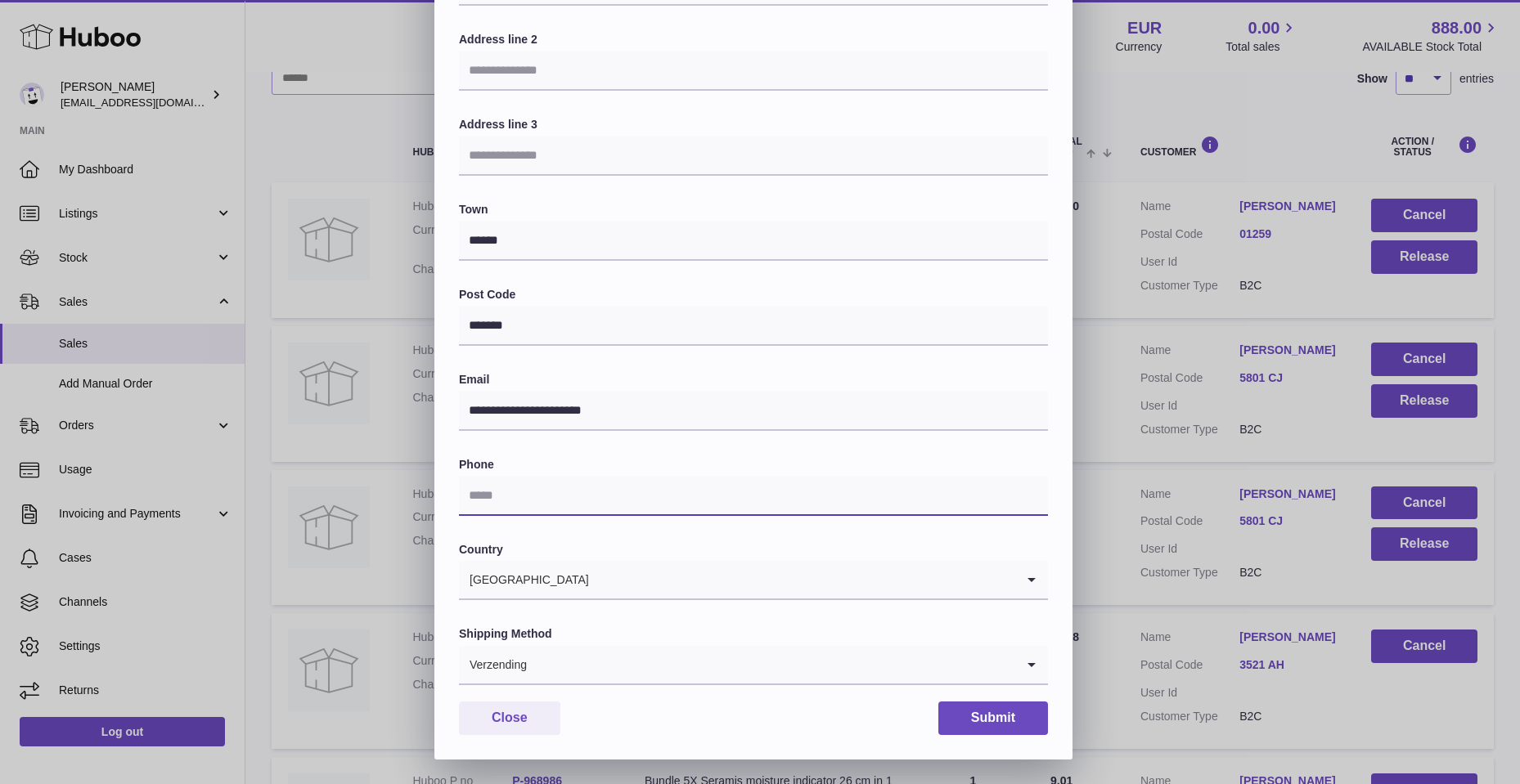
drag, startPoint x: 494, startPoint y: 498, endPoint x: 519, endPoint y: 489, distance: 26.6
click at [508, 495] on input "text" at bounding box center [753, 496] width 589 height 39
type input "**********"
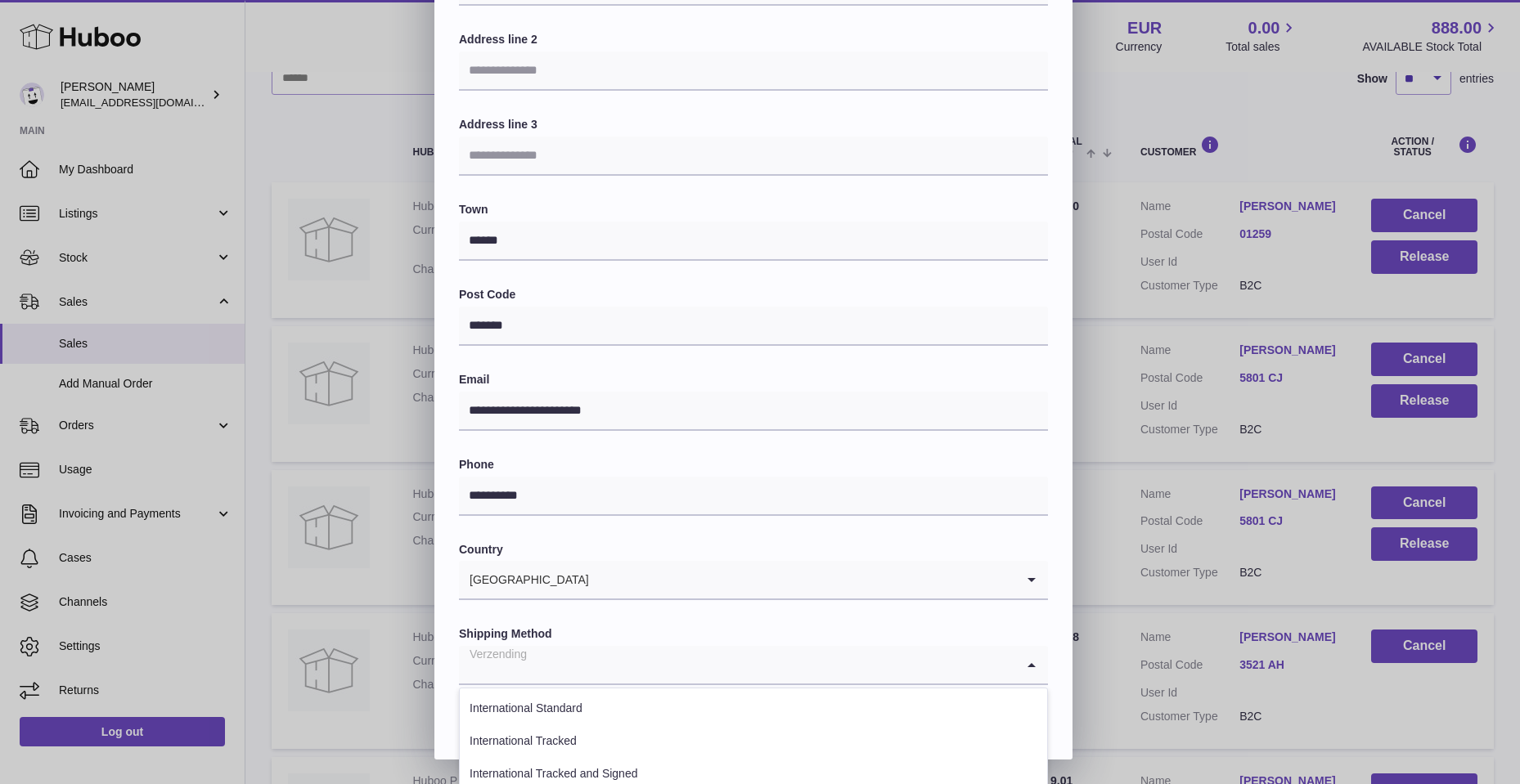
click at [1032, 663] on icon "Search for option" at bounding box center [1032, 665] width 33 height 38
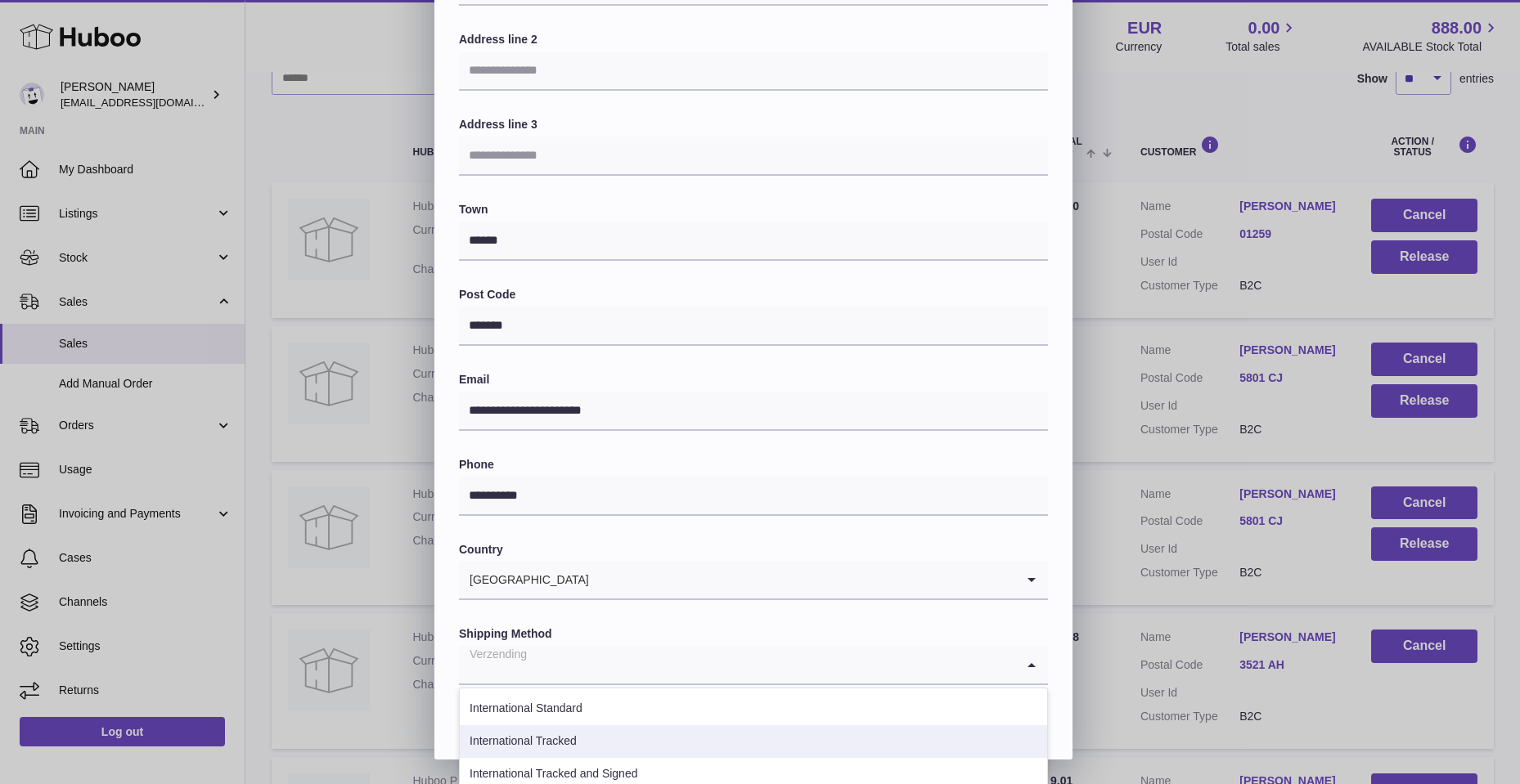
click at [682, 738] on li "International Tracked" at bounding box center [754, 741] width 588 height 33
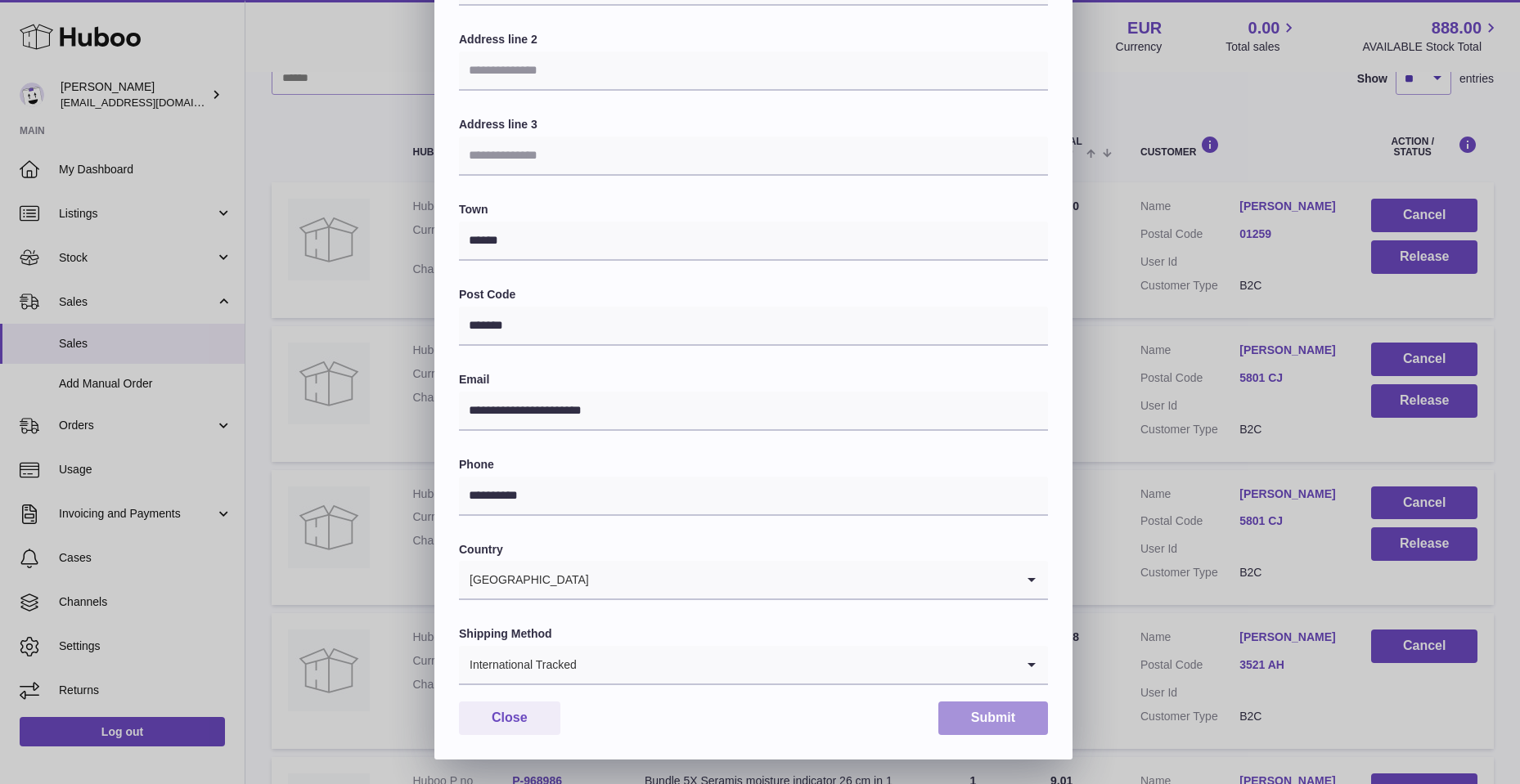
click at [974, 717] on button "Submit" at bounding box center [994, 718] width 110 height 33
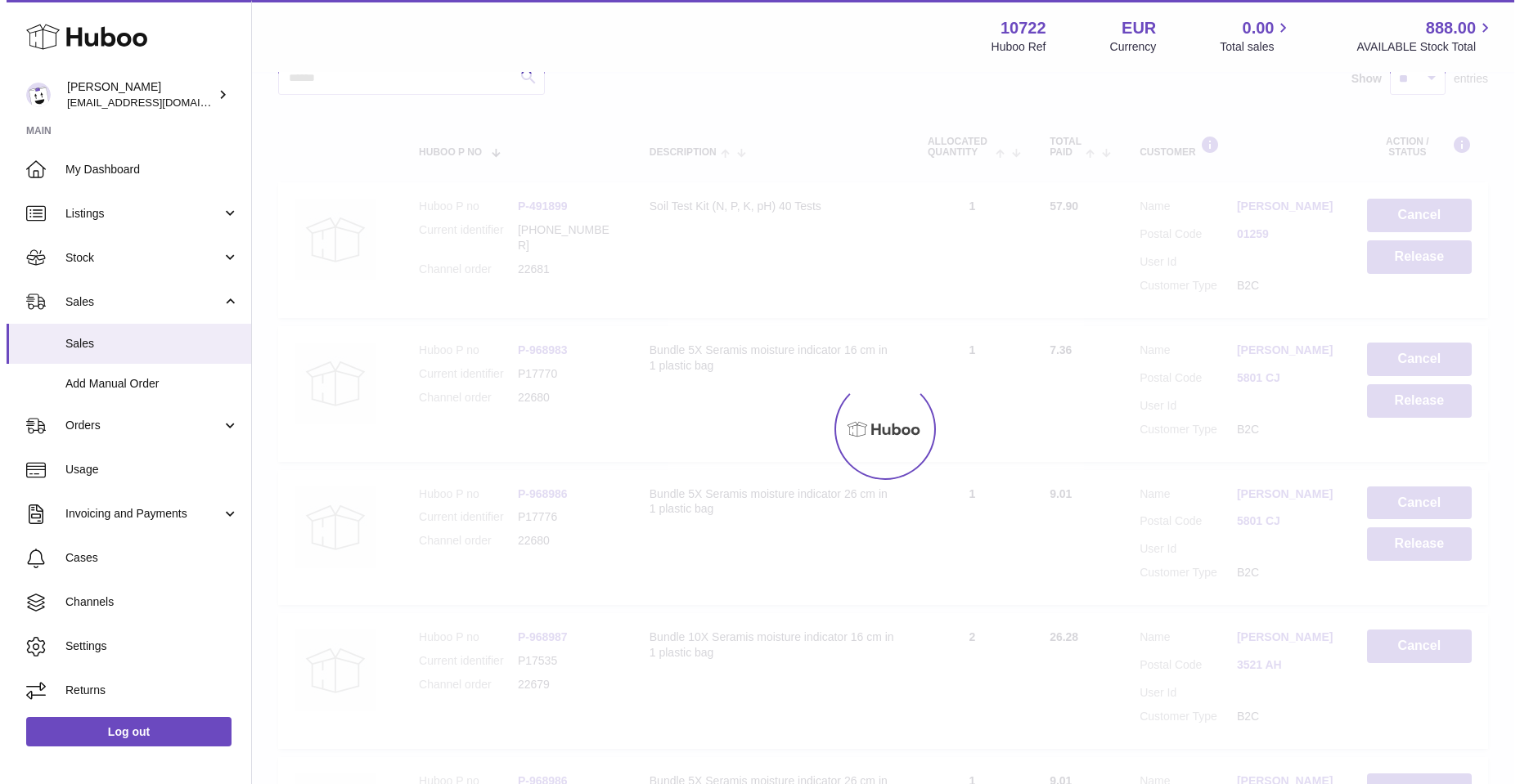
scroll to position [0, 0]
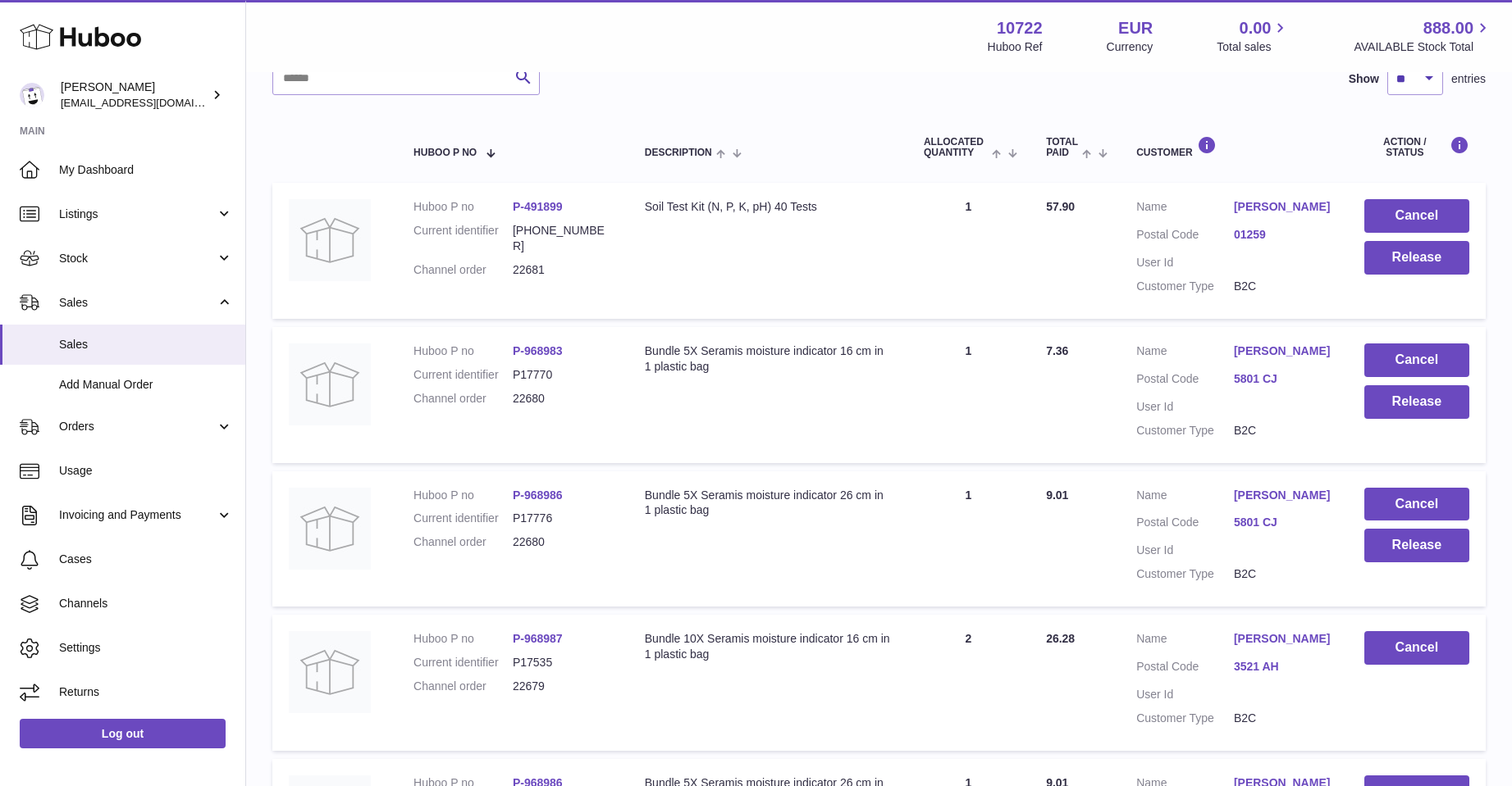
click at [1263, 346] on link "Rob Wintjes" at bounding box center [1283, 352] width 98 height 15
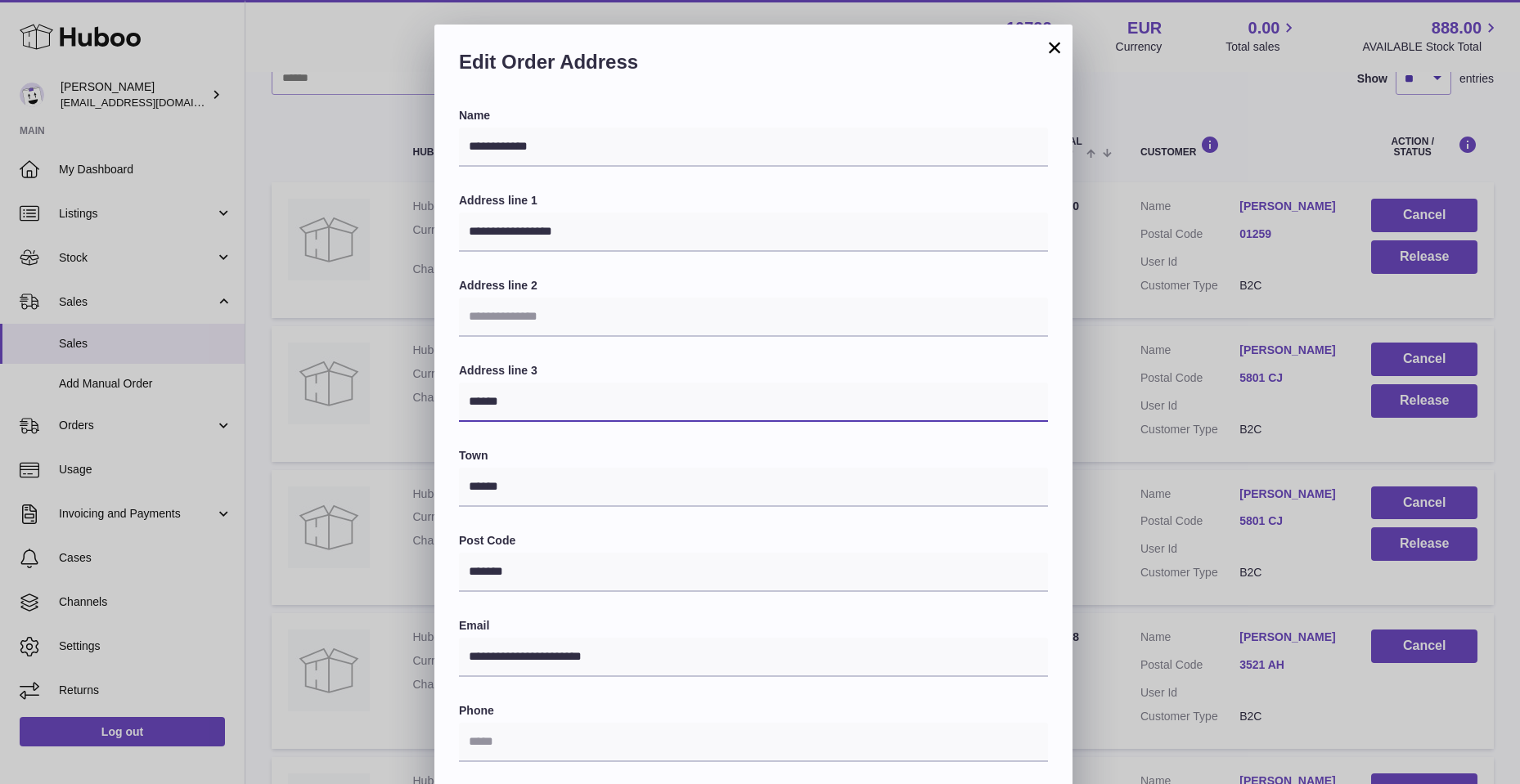
drag, startPoint x: 466, startPoint y: 400, endPoint x: 518, endPoint y: 408, distance: 52.6
click at [518, 408] on input "******" at bounding box center [753, 402] width 589 height 39
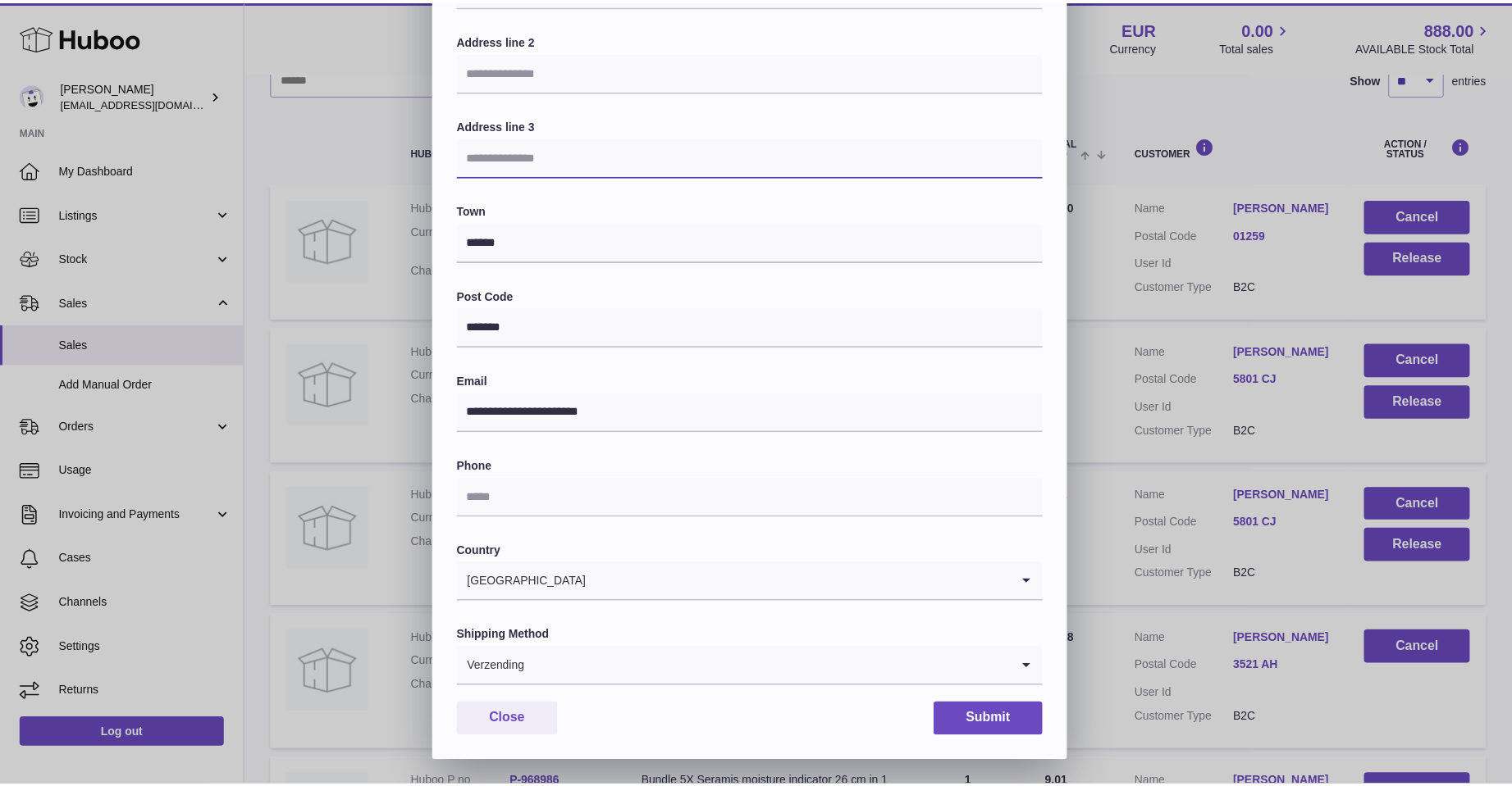
scroll to position [247, 0]
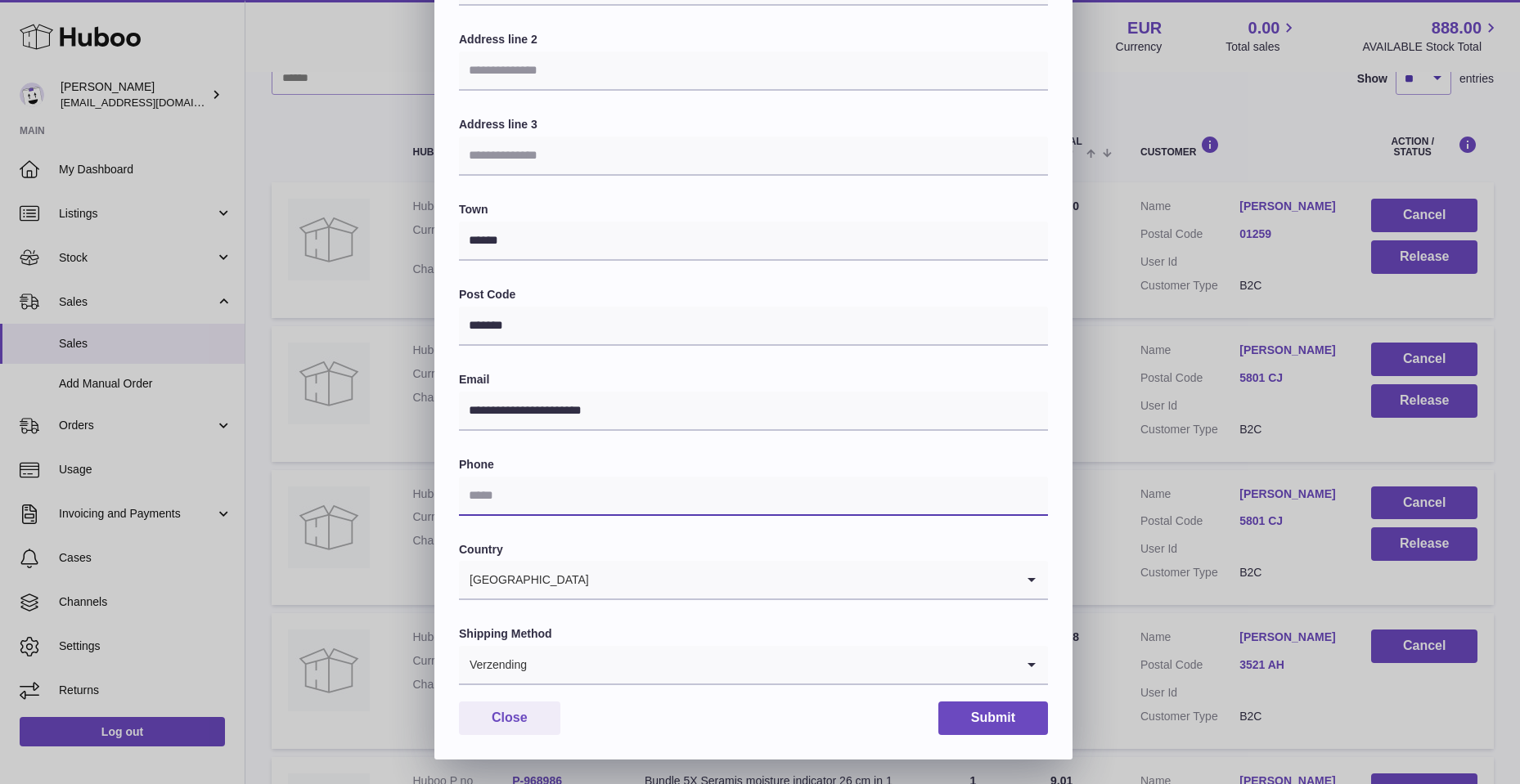
click at [523, 488] on input "text" at bounding box center [753, 496] width 589 height 39
type input "**********"
click at [1027, 665] on icon "Search for option" at bounding box center [1032, 665] width 33 height 38
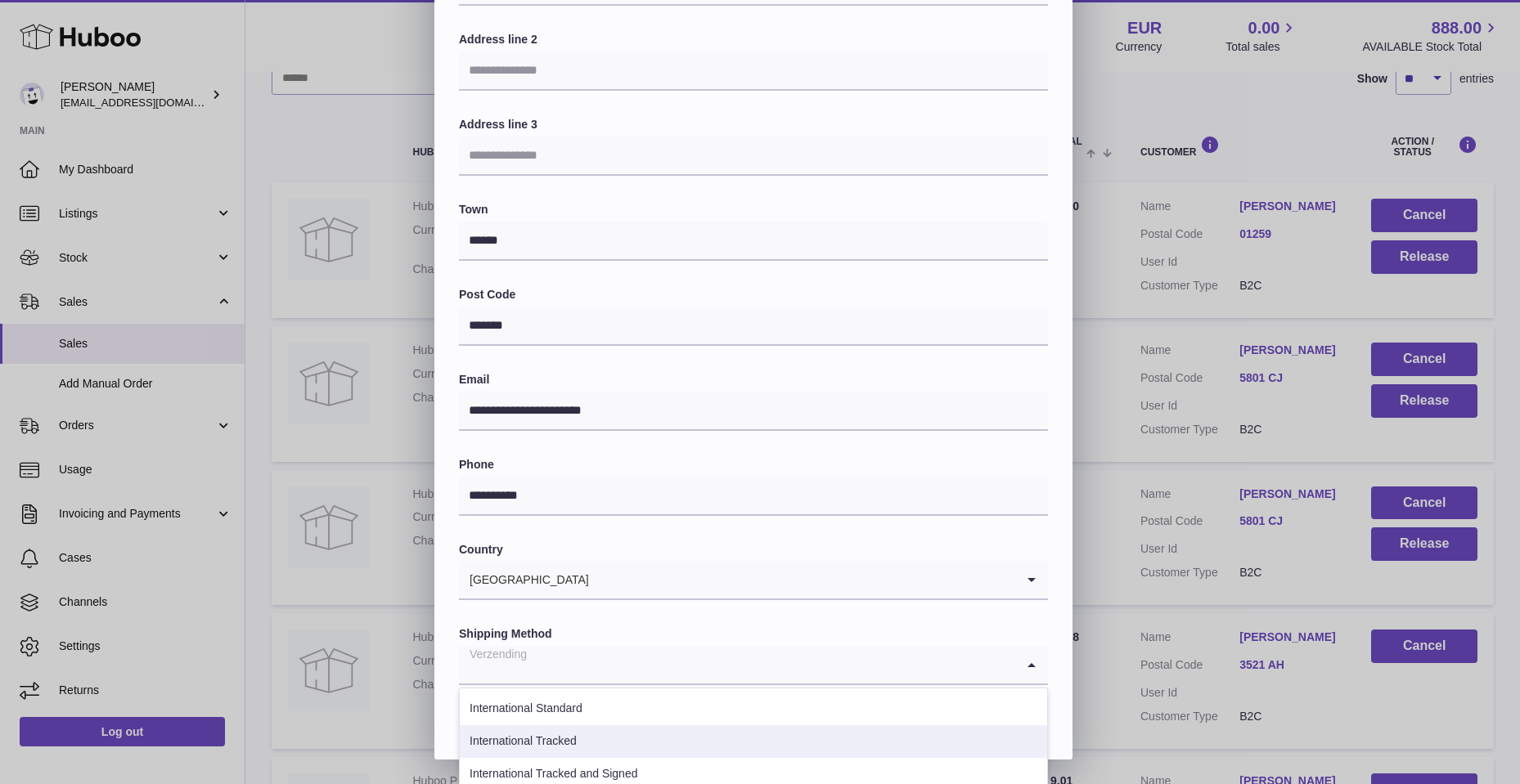
click at [704, 736] on li "International Tracked" at bounding box center [754, 741] width 588 height 33
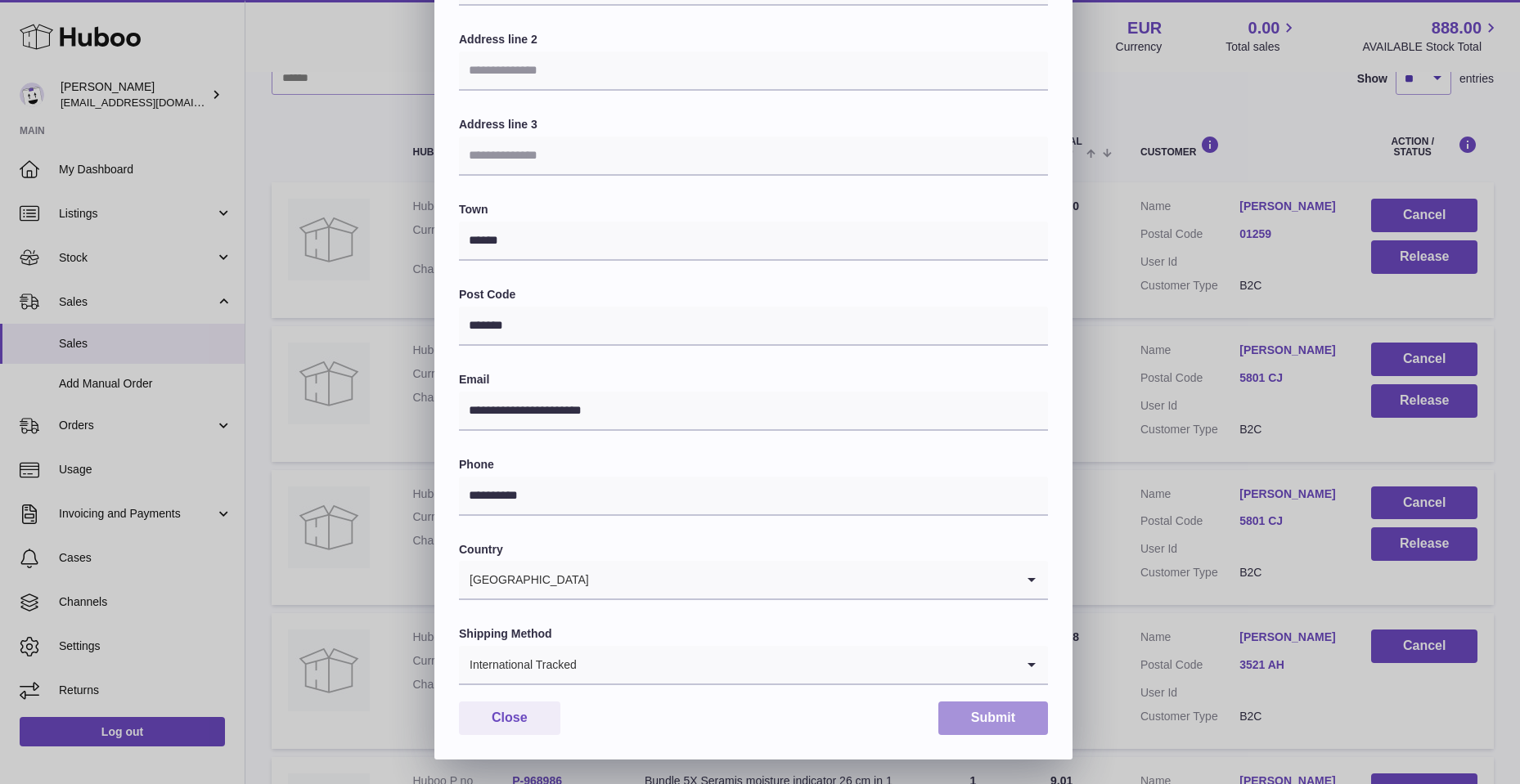
click at [980, 710] on button "Submit" at bounding box center [994, 718] width 110 height 33
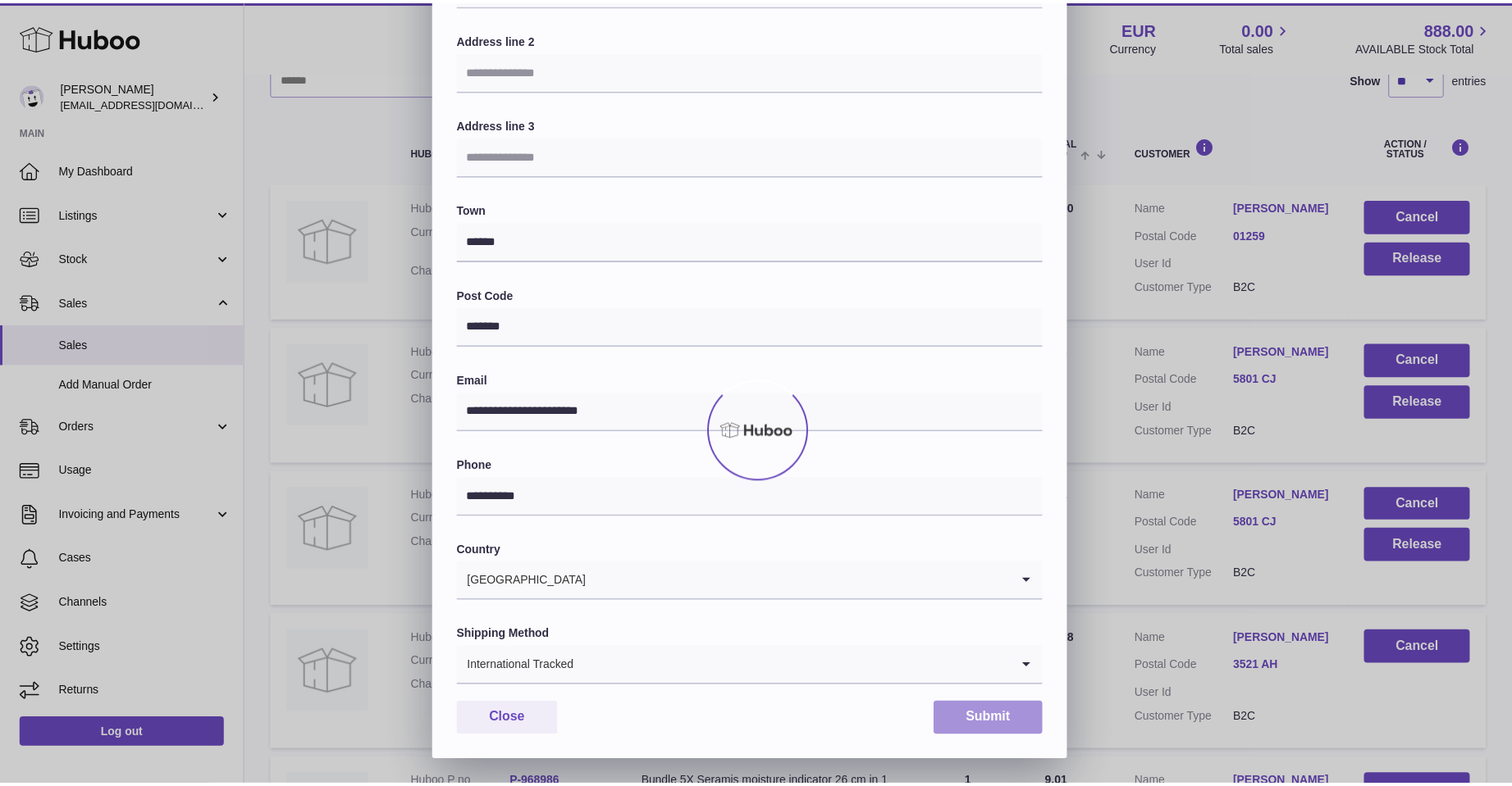
scroll to position [0, 0]
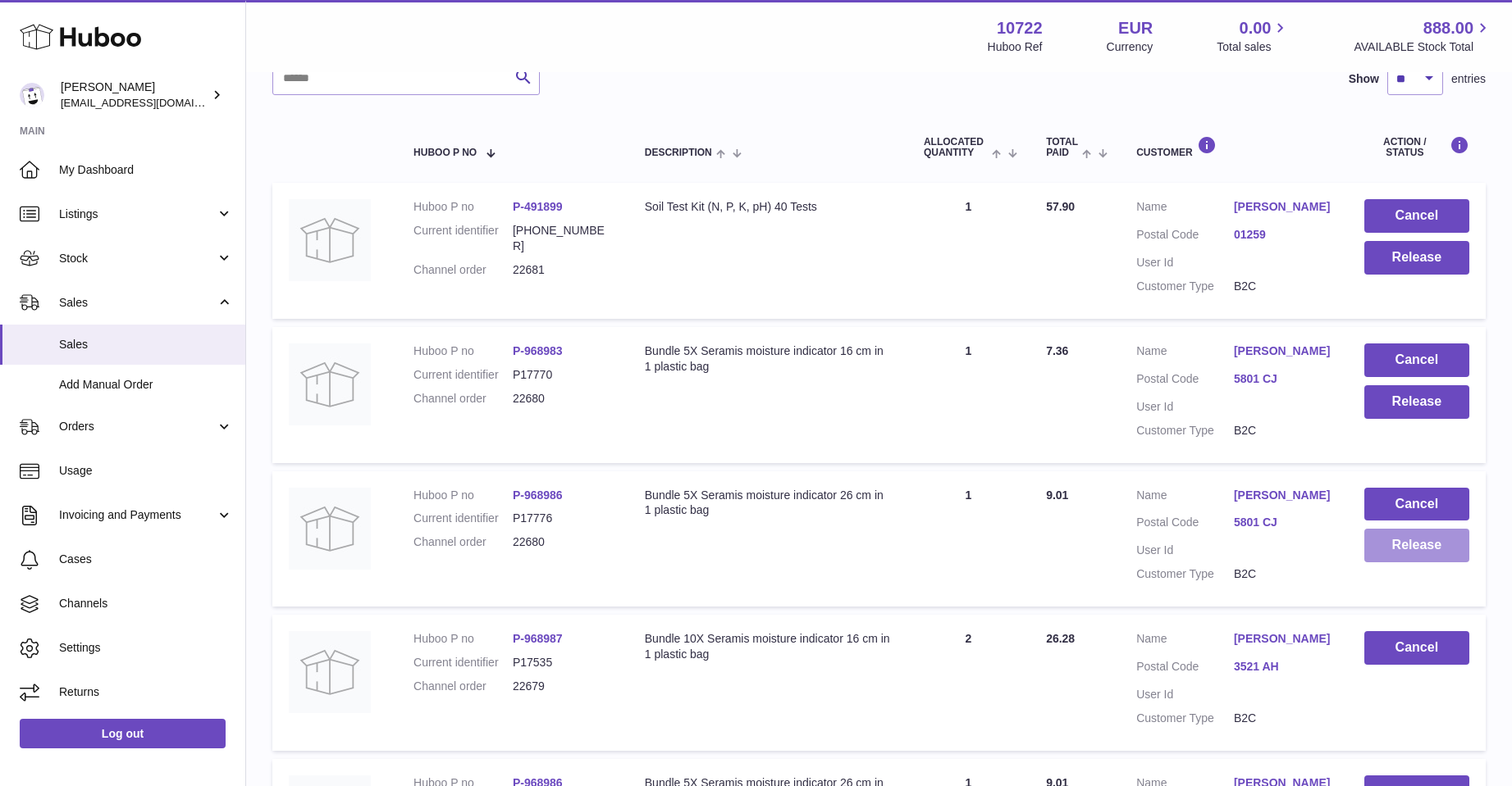
click at [1398, 543] on button "Release" at bounding box center [1417, 546] width 105 height 33
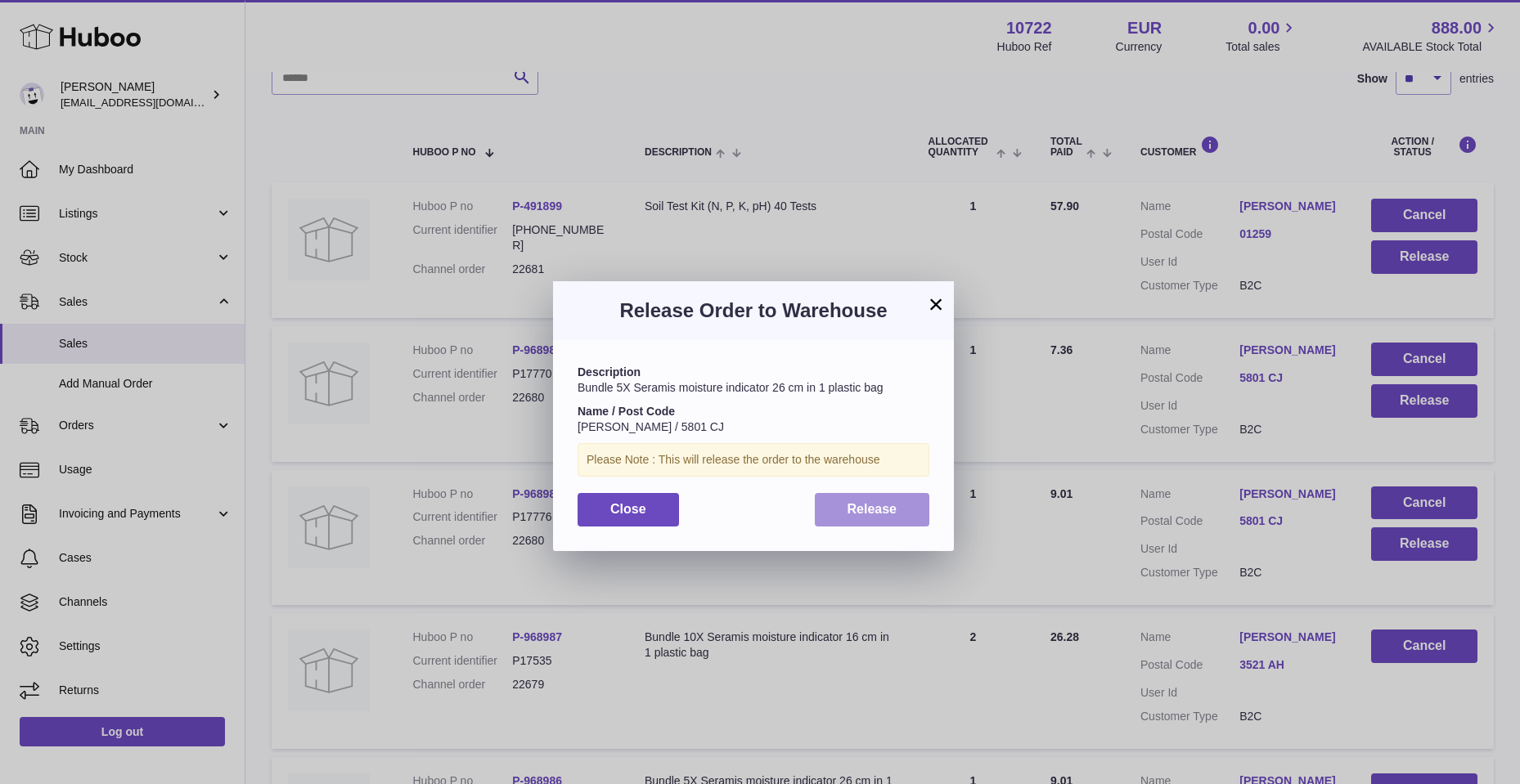
click at [897, 518] on button "Release" at bounding box center [872, 509] width 116 height 33
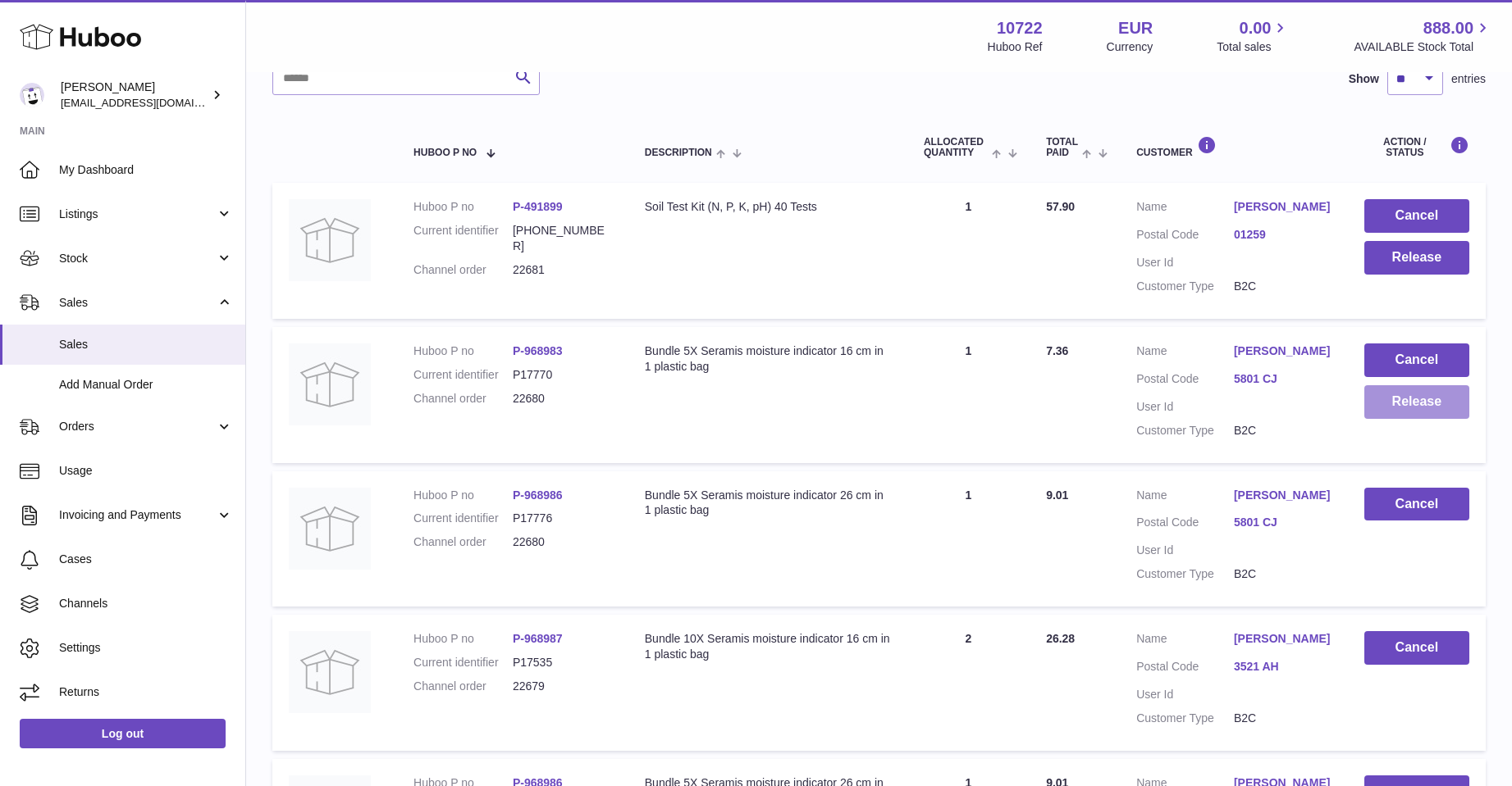
click at [1403, 401] on button "Release" at bounding box center [1417, 402] width 105 height 33
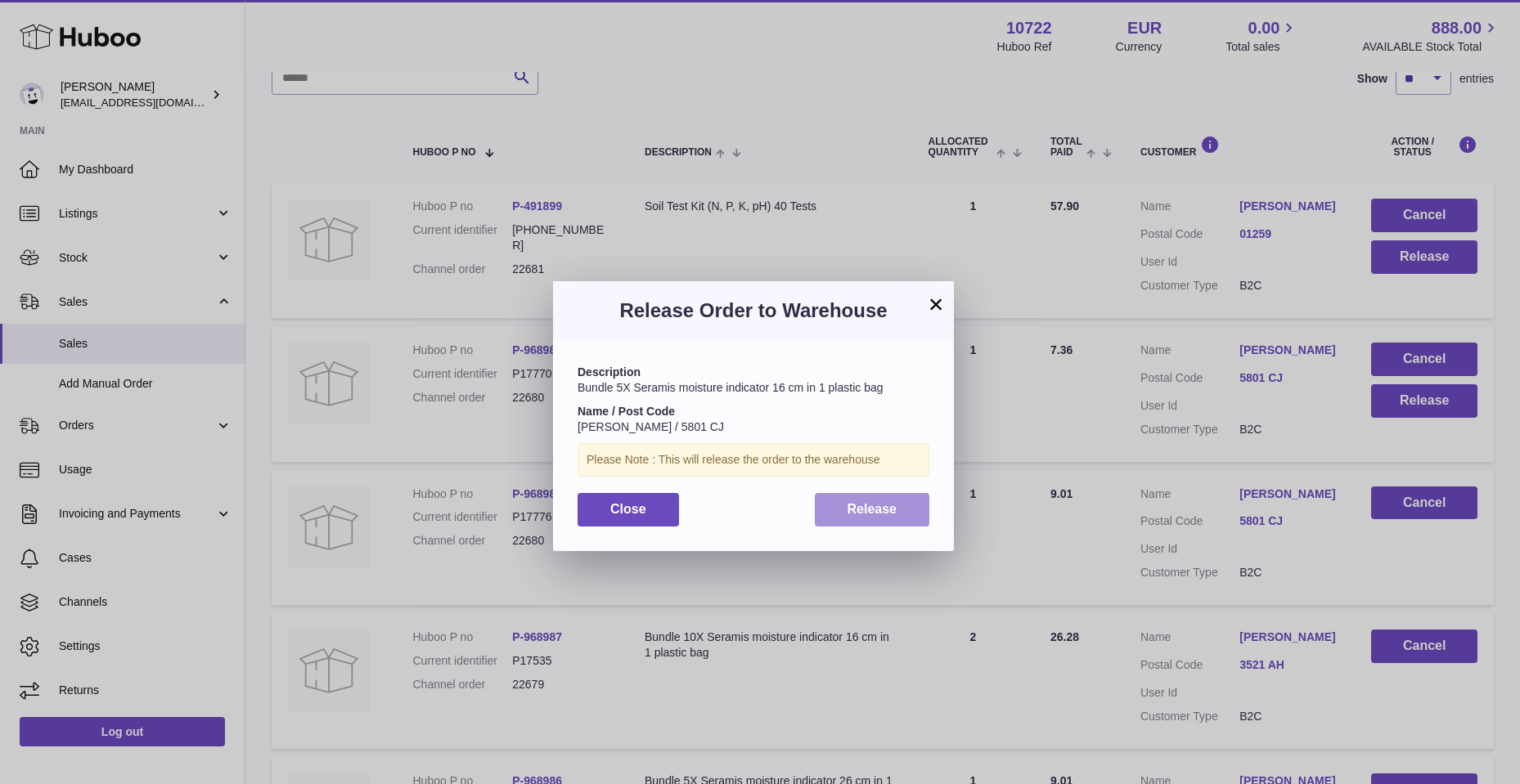
click at [904, 516] on button "Release" at bounding box center [872, 509] width 116 height 33
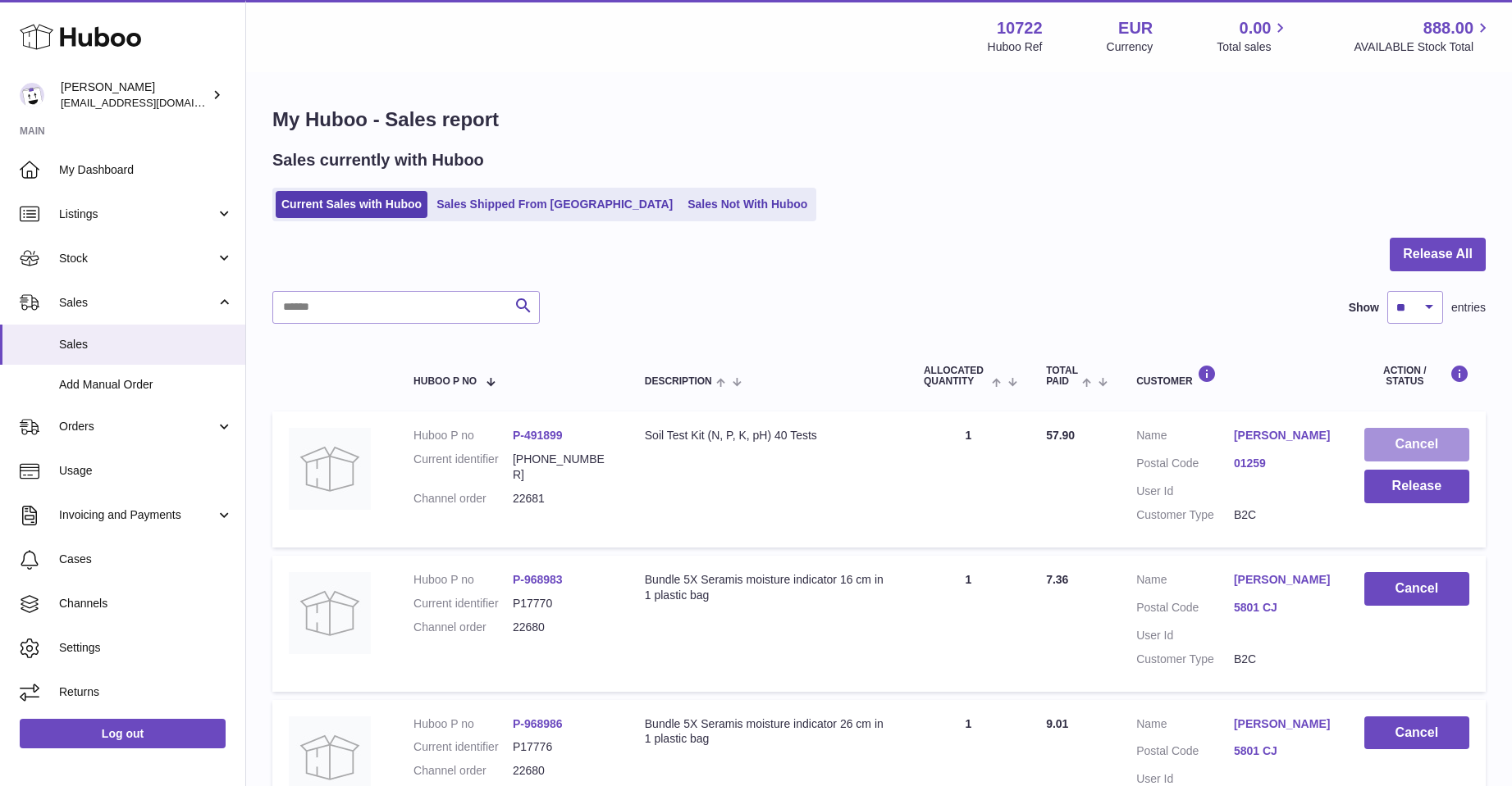
click at [1394, 440] on button "Cancel" at bounding box center [1417, 444] width 105 height 33
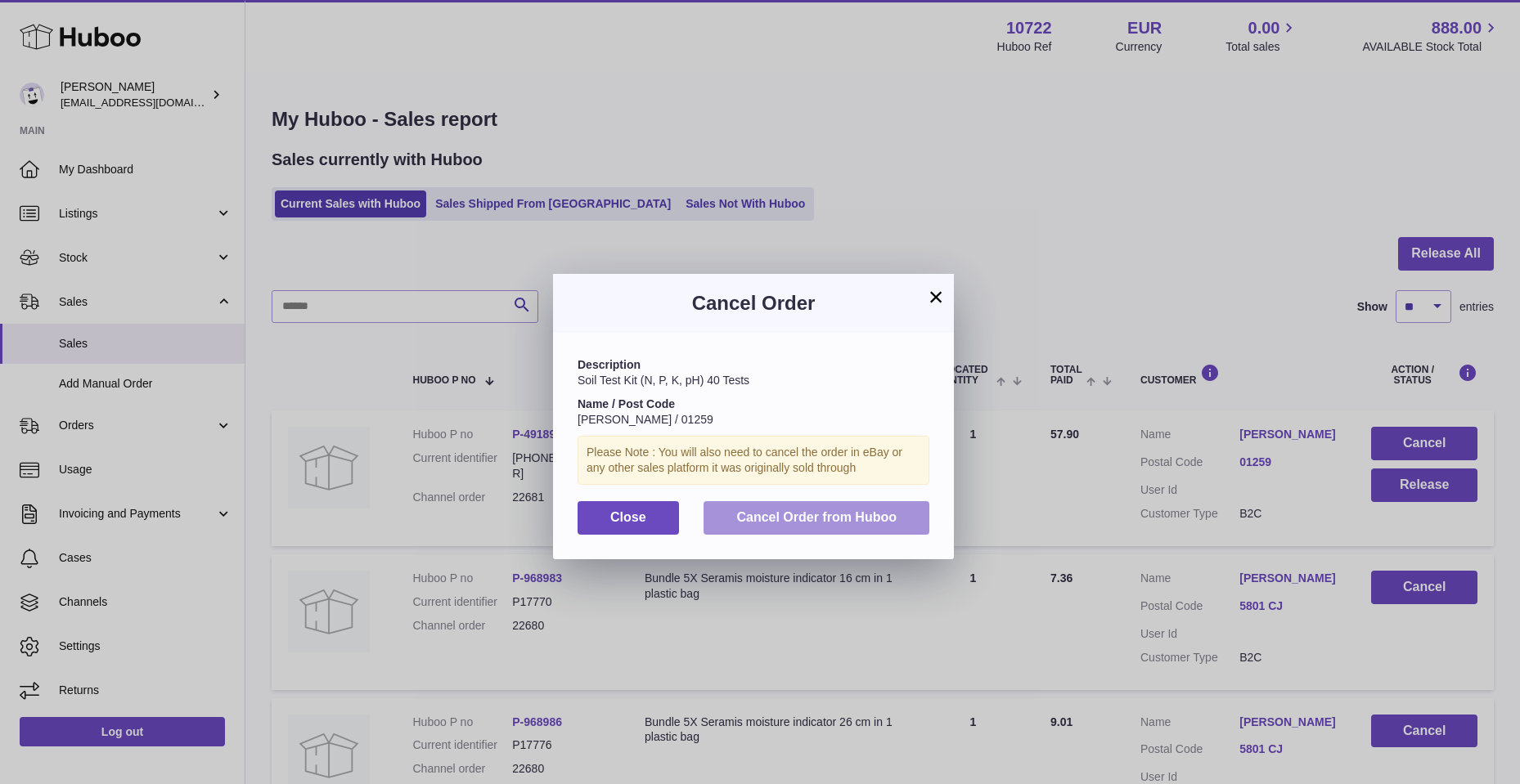
click at [749, 516] on span "Cancel Order from Huboo" at bounding box center [816, 517] width 160 height 14
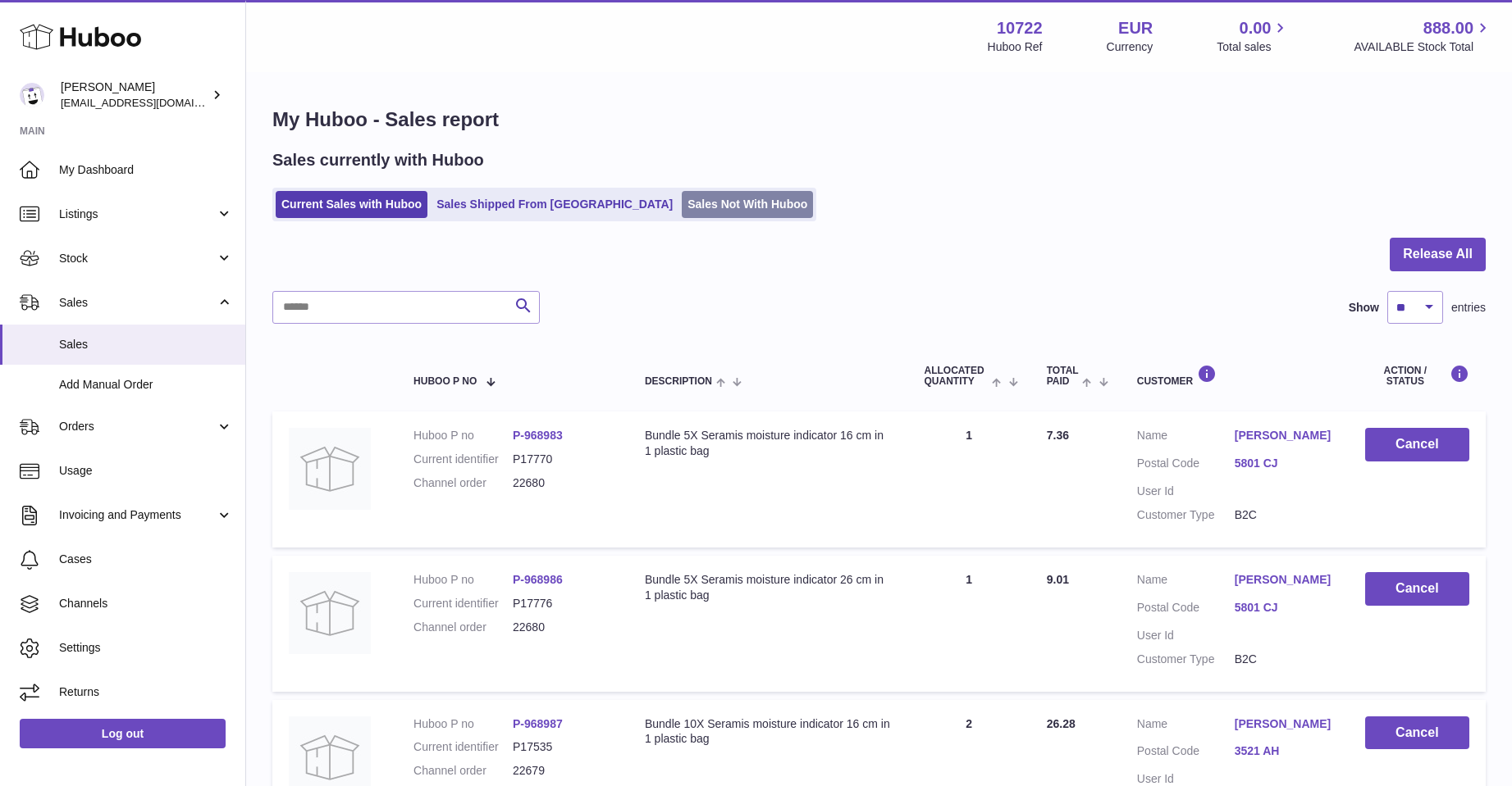
click at [682, 201] on link "Sales Not With Huboo" at bounding box center [747, 204] width 131 height 27
